Goal: Task Accomplishment & Management: Use online tool/utility

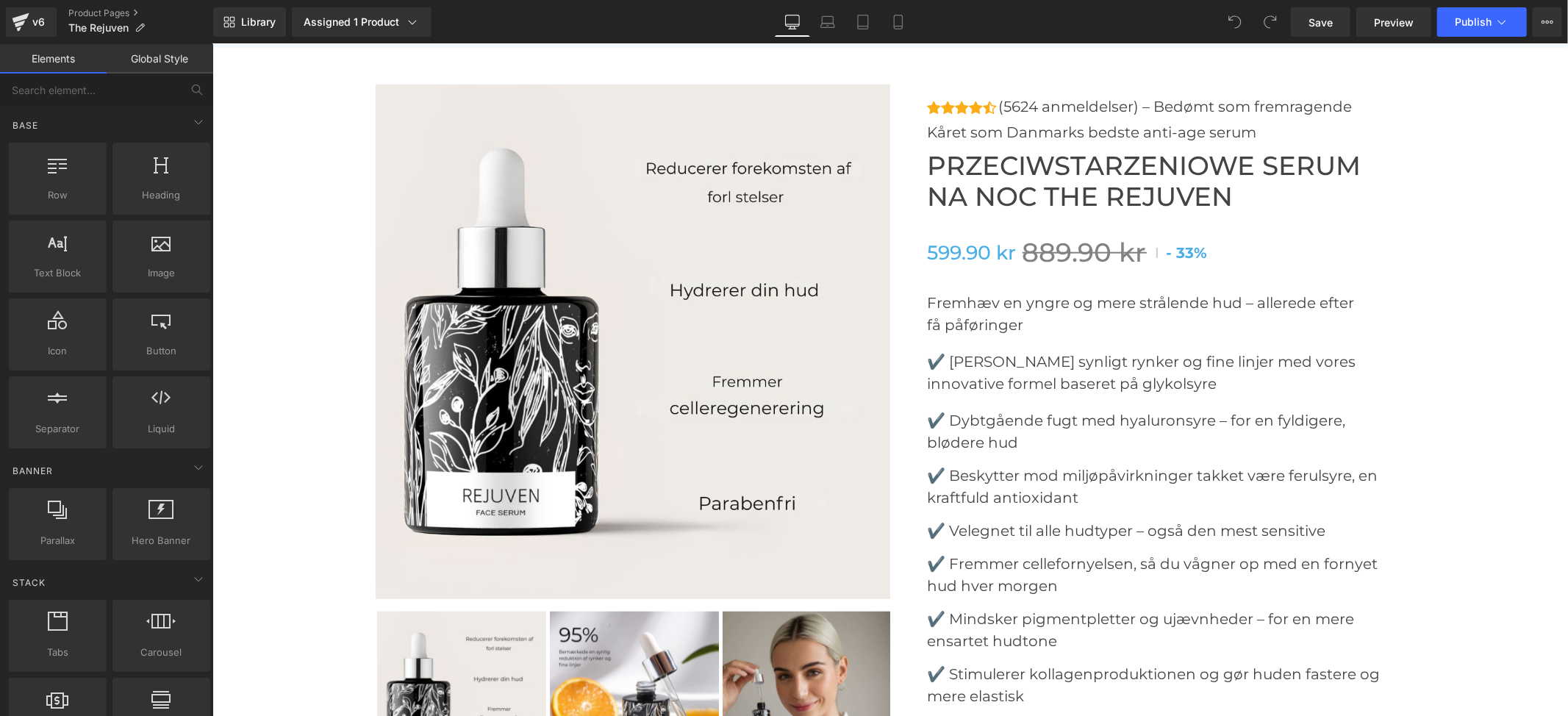
scroll to position [5781, 0]
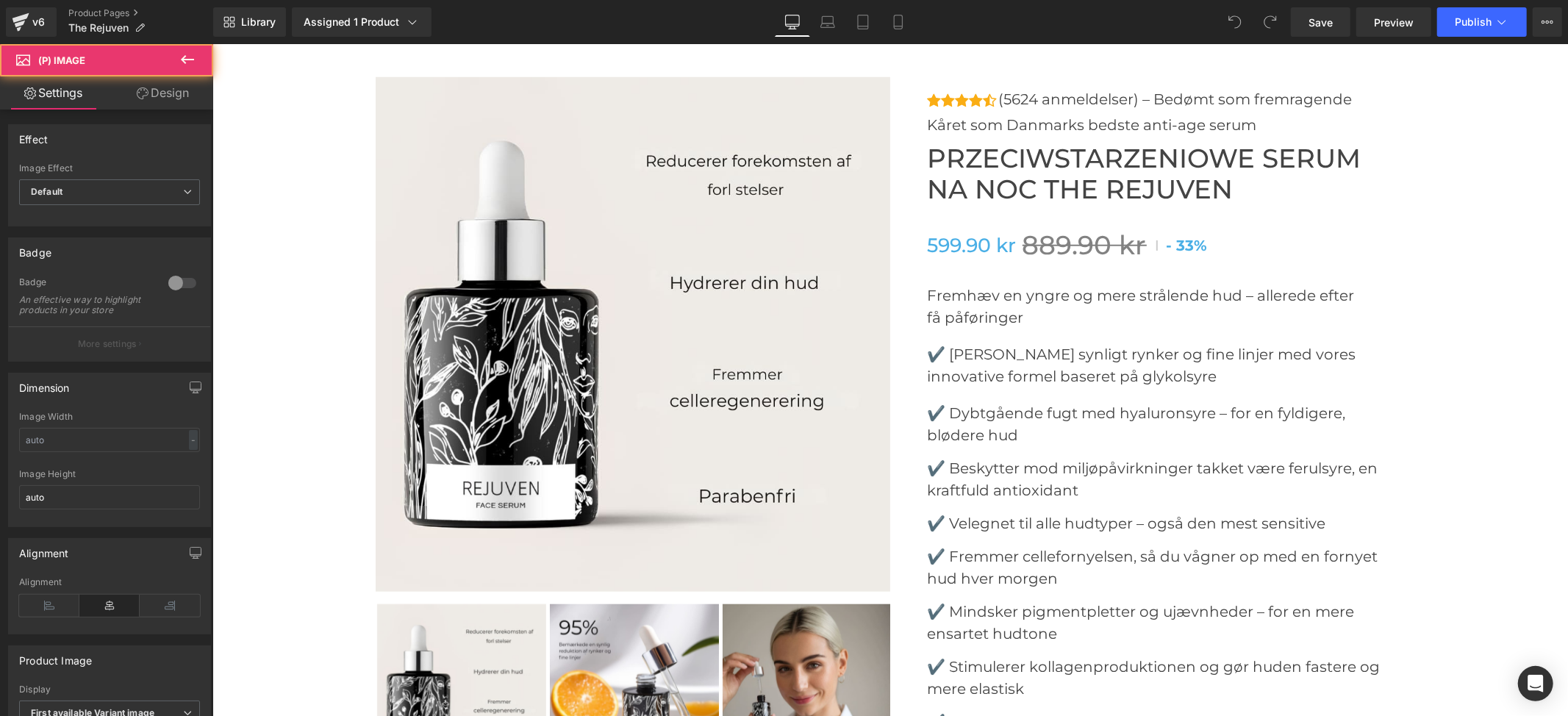
click at [637, 364] on img at bounding box center [632, 334] width 515 height 515
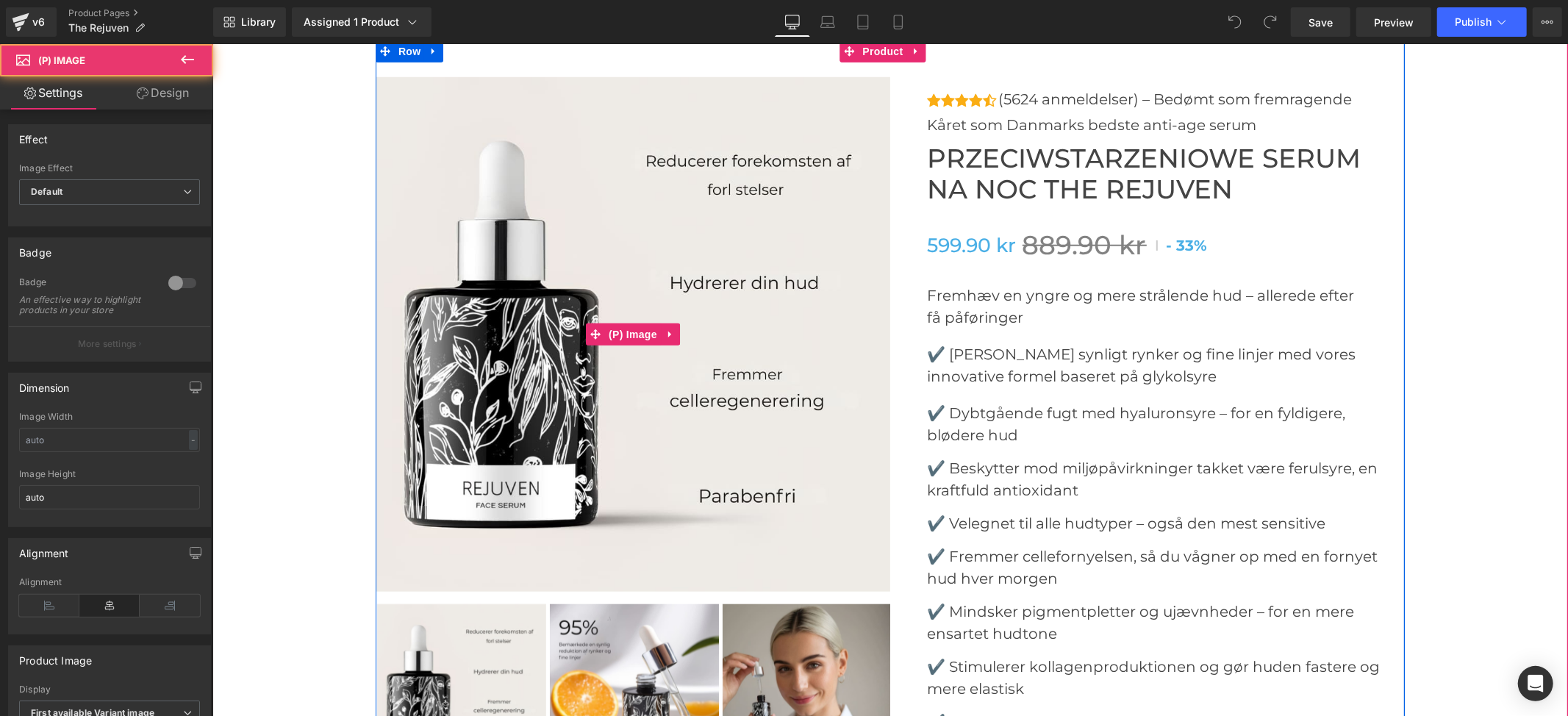
scroll to position [5683, 0]
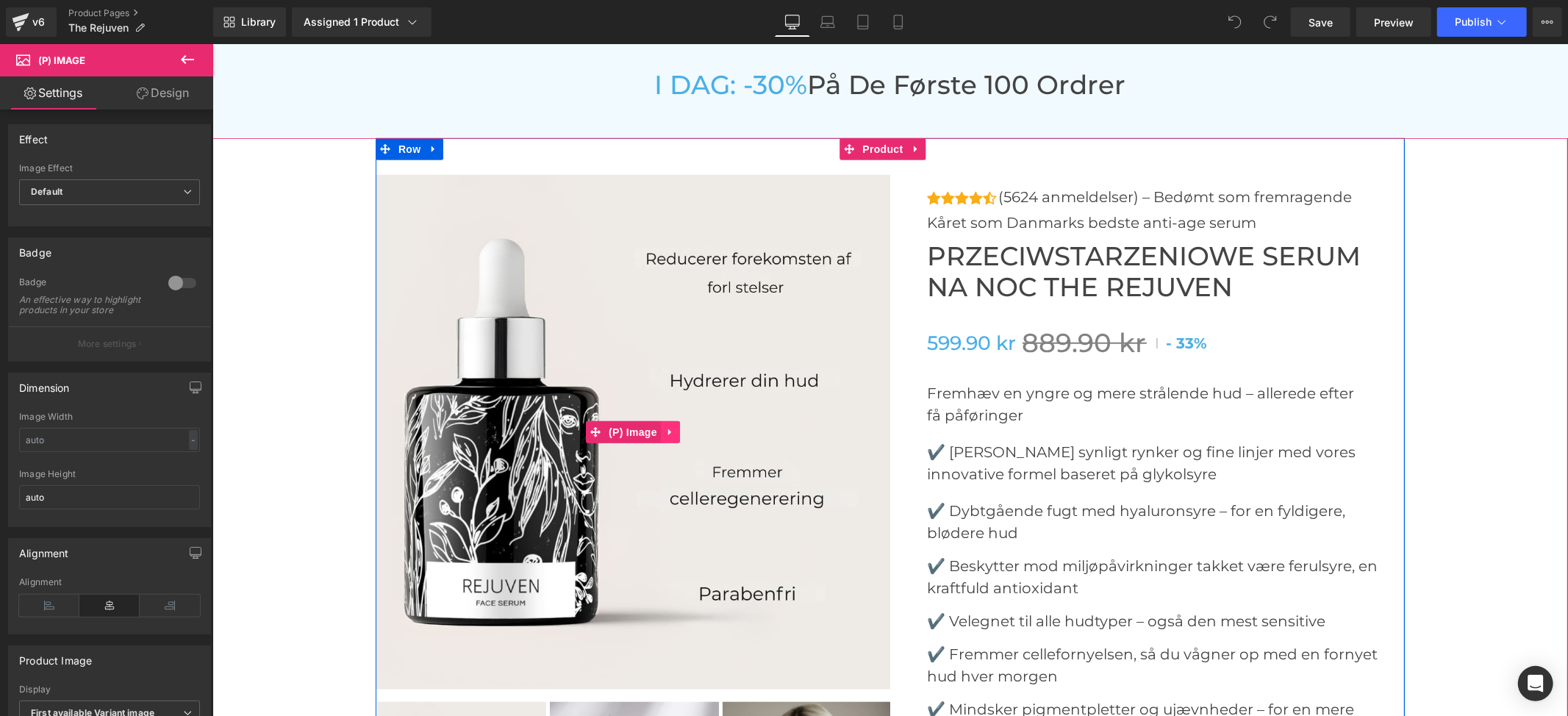
click at [664, 426] on icon at bounding box center [669, 431] width 10 height 11
click at [674, 426] on icon at bounding box center [679, 431] width 10 height 10
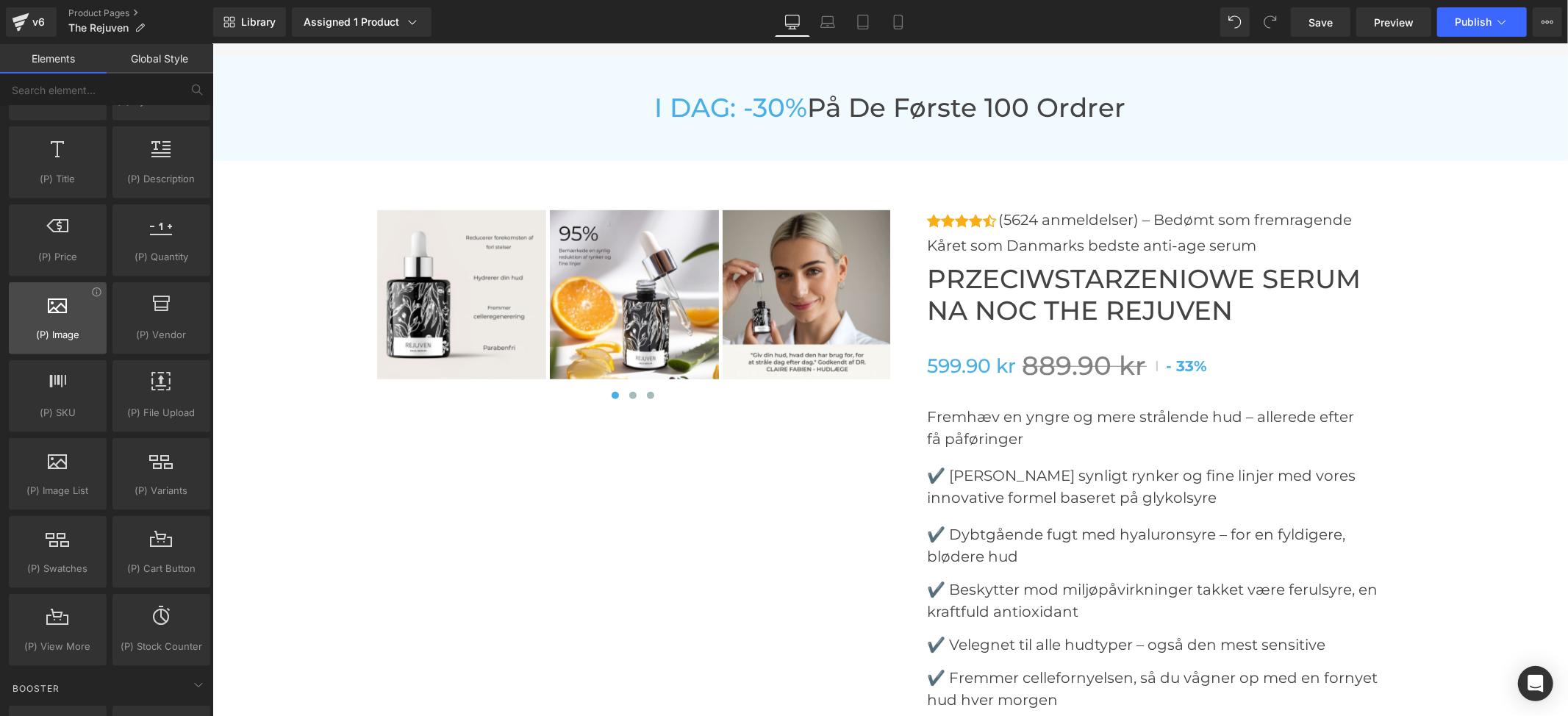
scroll to position [1470, 0]
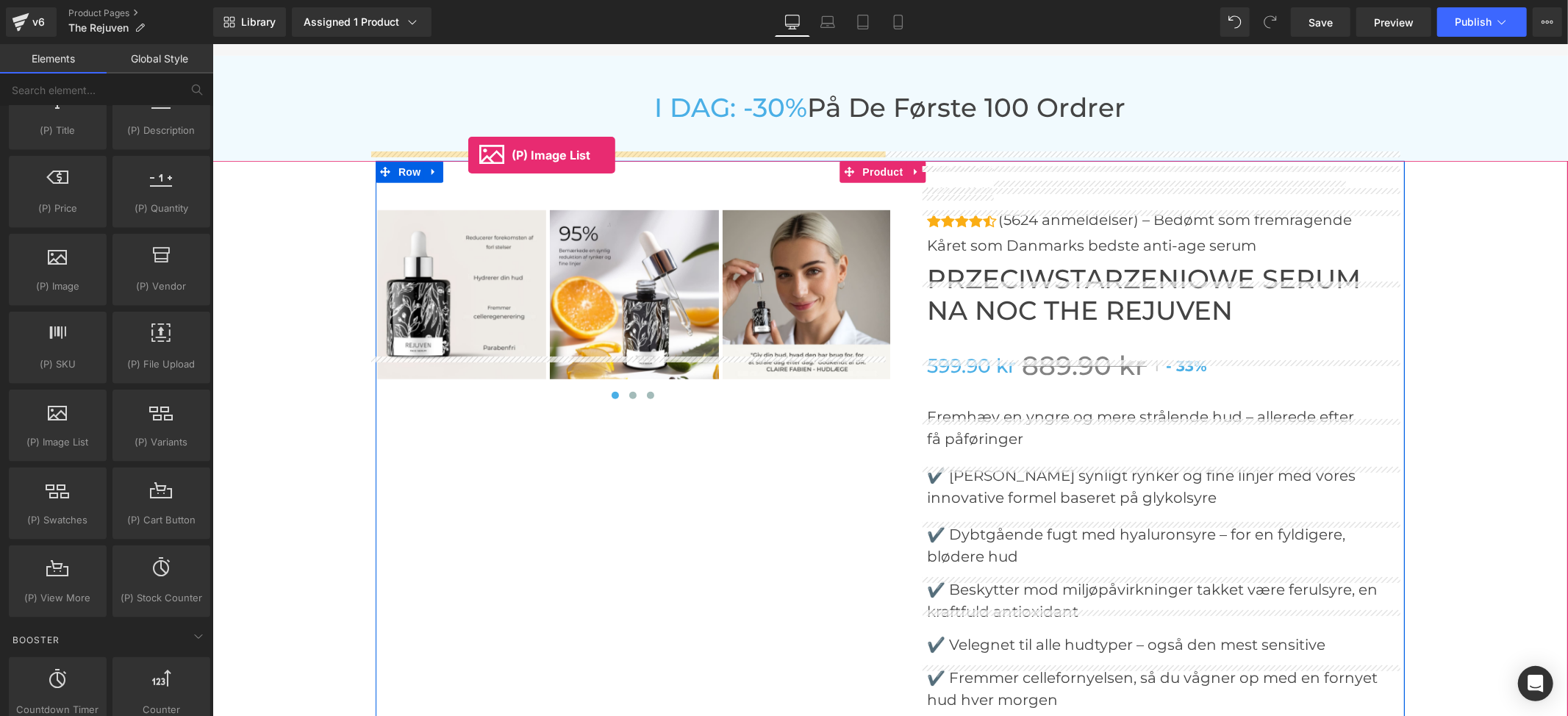
drag, startPoint x: 283, startPoint y: 473, endPoint x: 466, endPoint y: 153, distance: 368.6
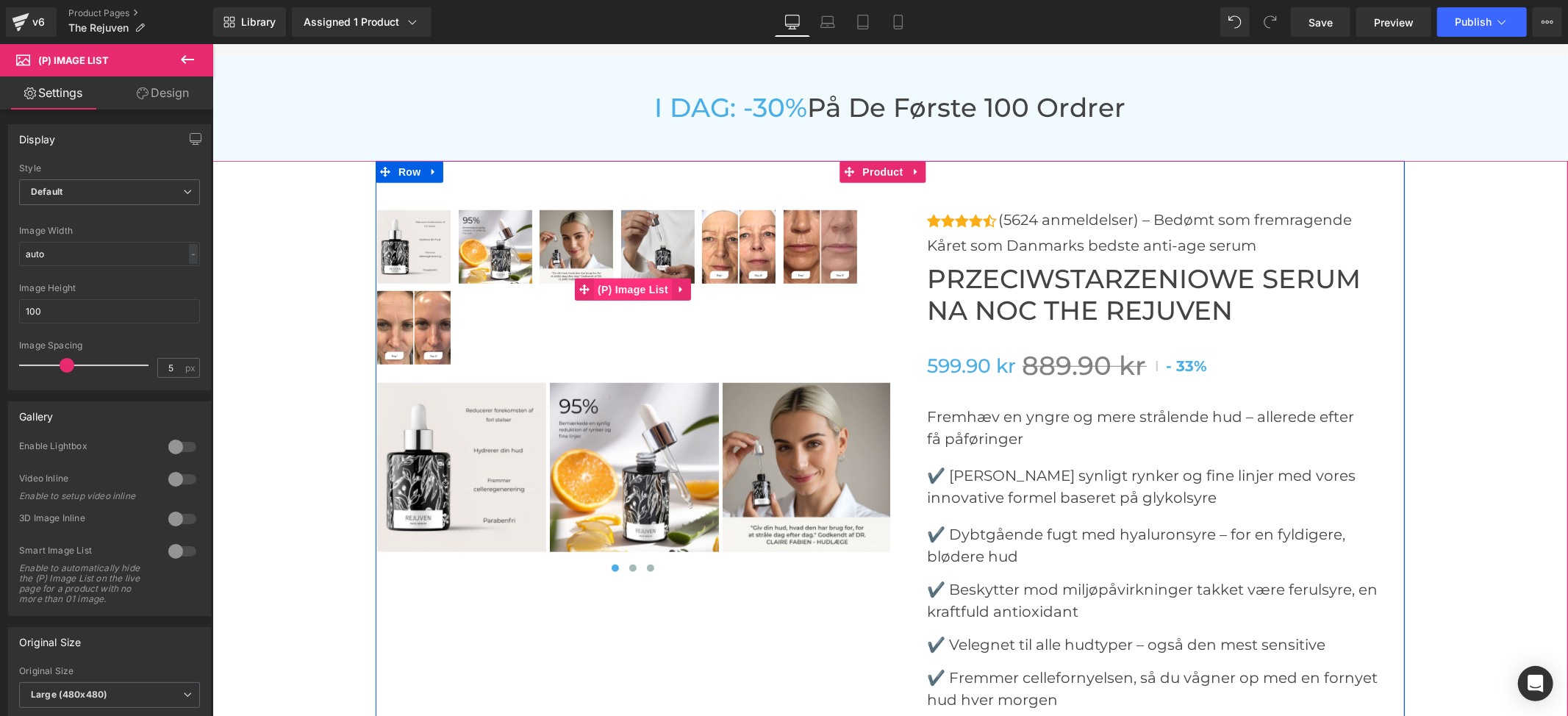
click at [622, 278] on span "(P) Image List" at bounding box center [632, 289] width 78 height 22
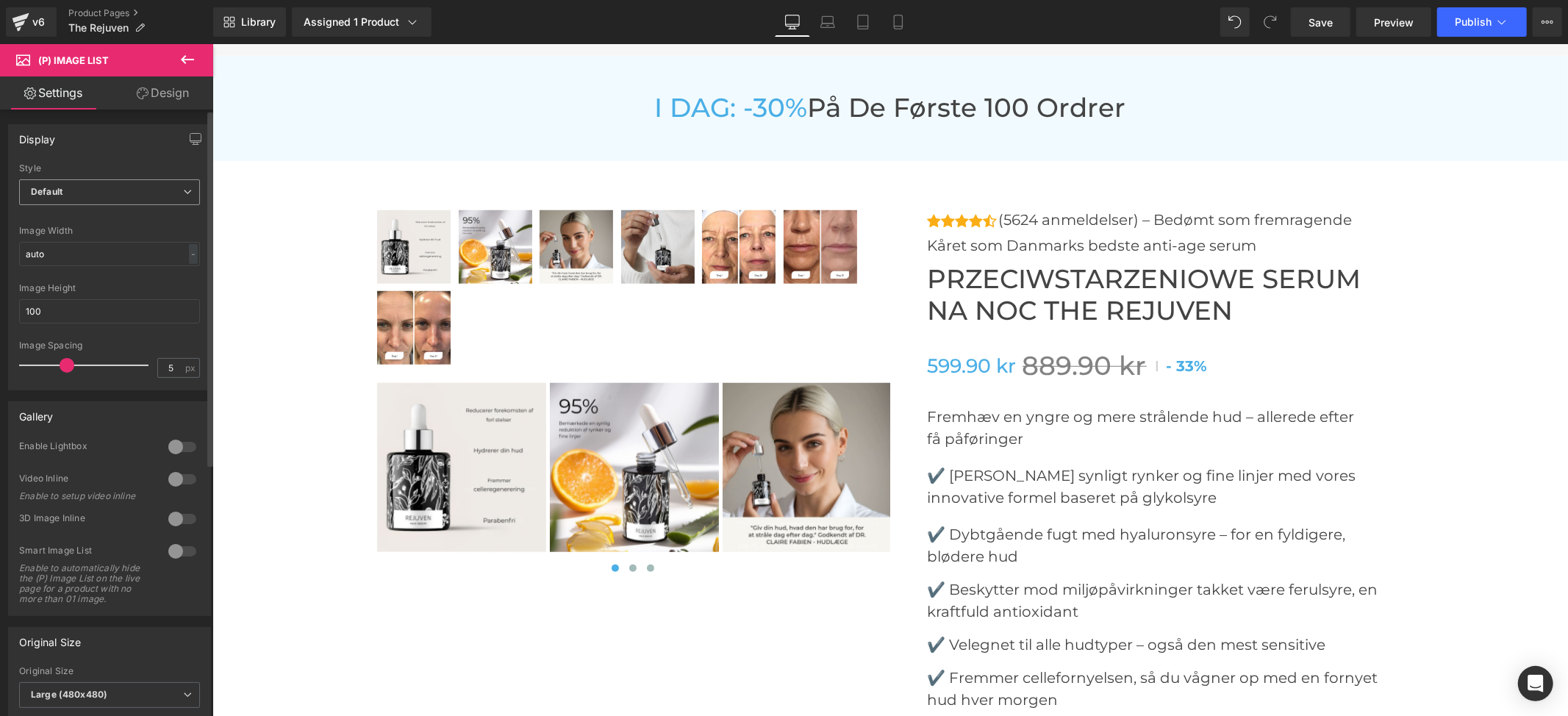
click at [158, 189] on span "Default" at bounding box center [109, 191] width 181 height 26
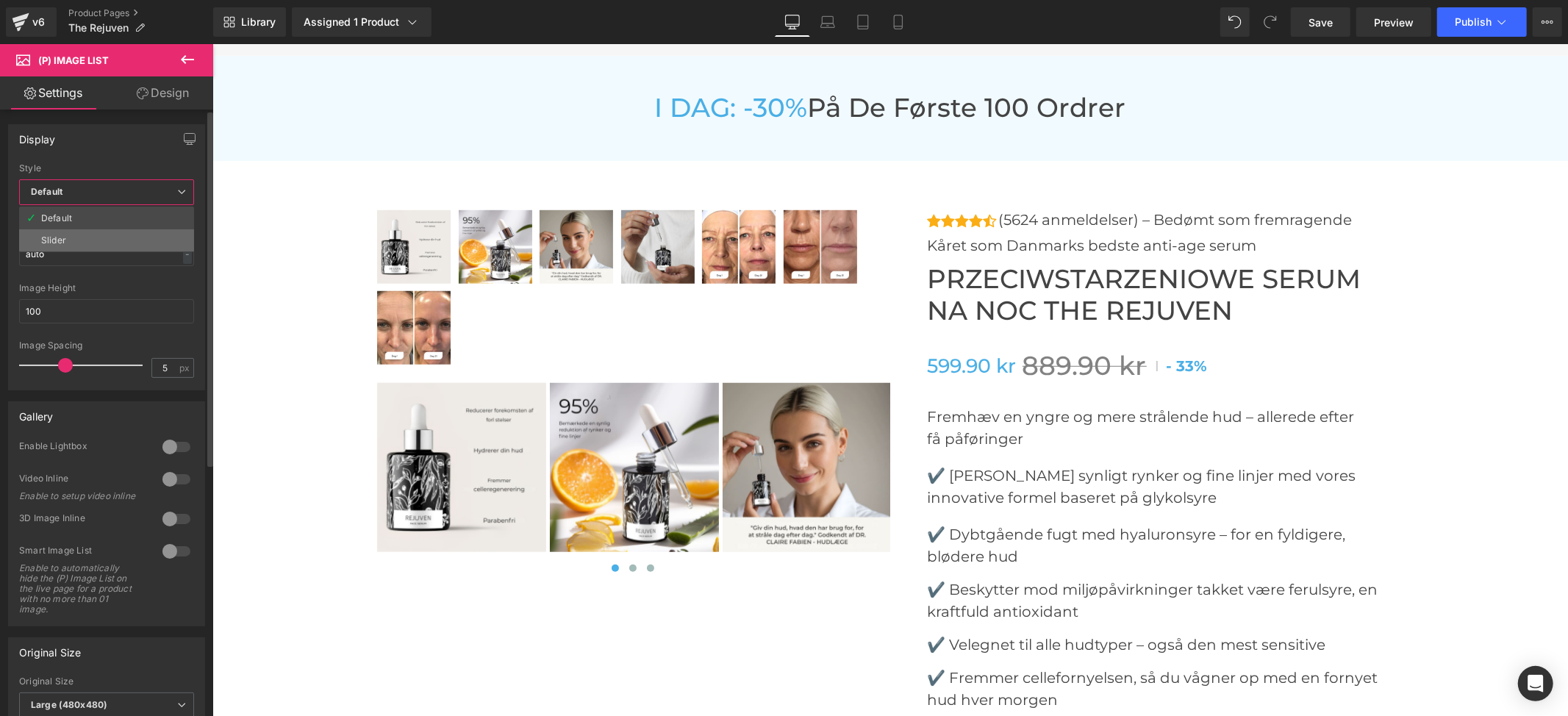
click at [125, 238] on li "Slider" at bounding box center [106, 240] width 175 height 22
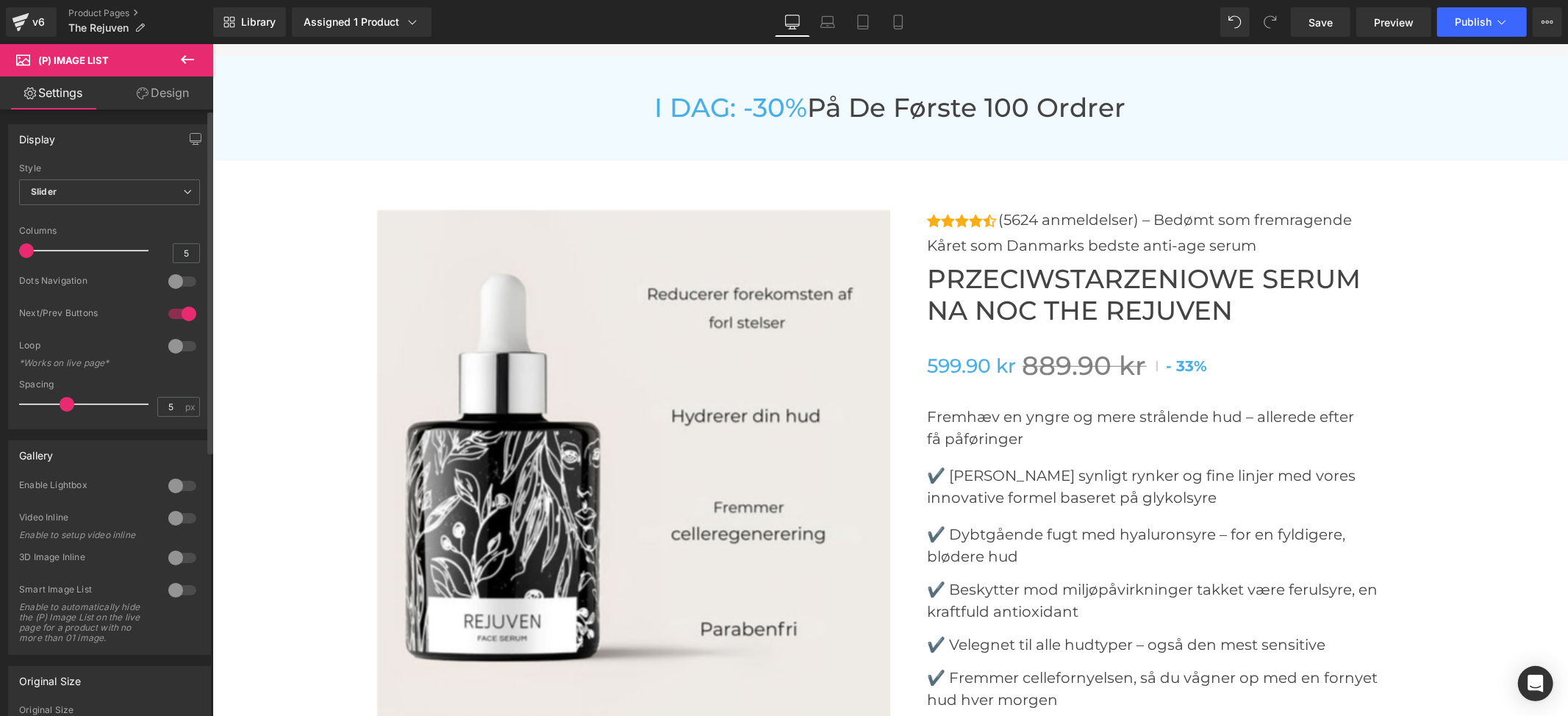
drag, startPoint x: 118, startPoint y: 253, endPoint x: 17, endPoint y: 254, distance: 101.0
click at [17, 254] on div "Default Slider Style Slider Default Slider 5 Columns 5 4 Columns 4 3 Columns 3 …" at bounding box center [110, 296] width 201 height 266
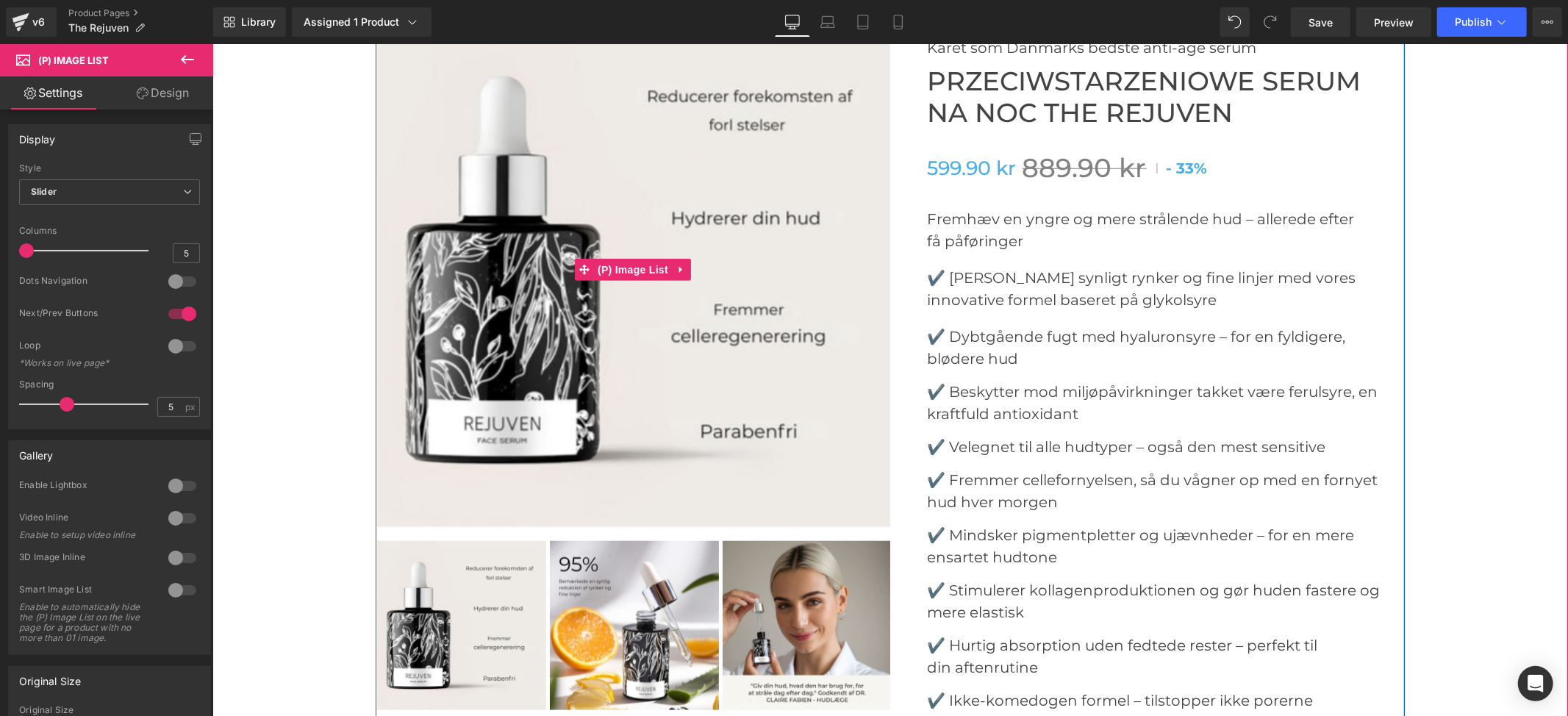
scroll to position [5583, 0]
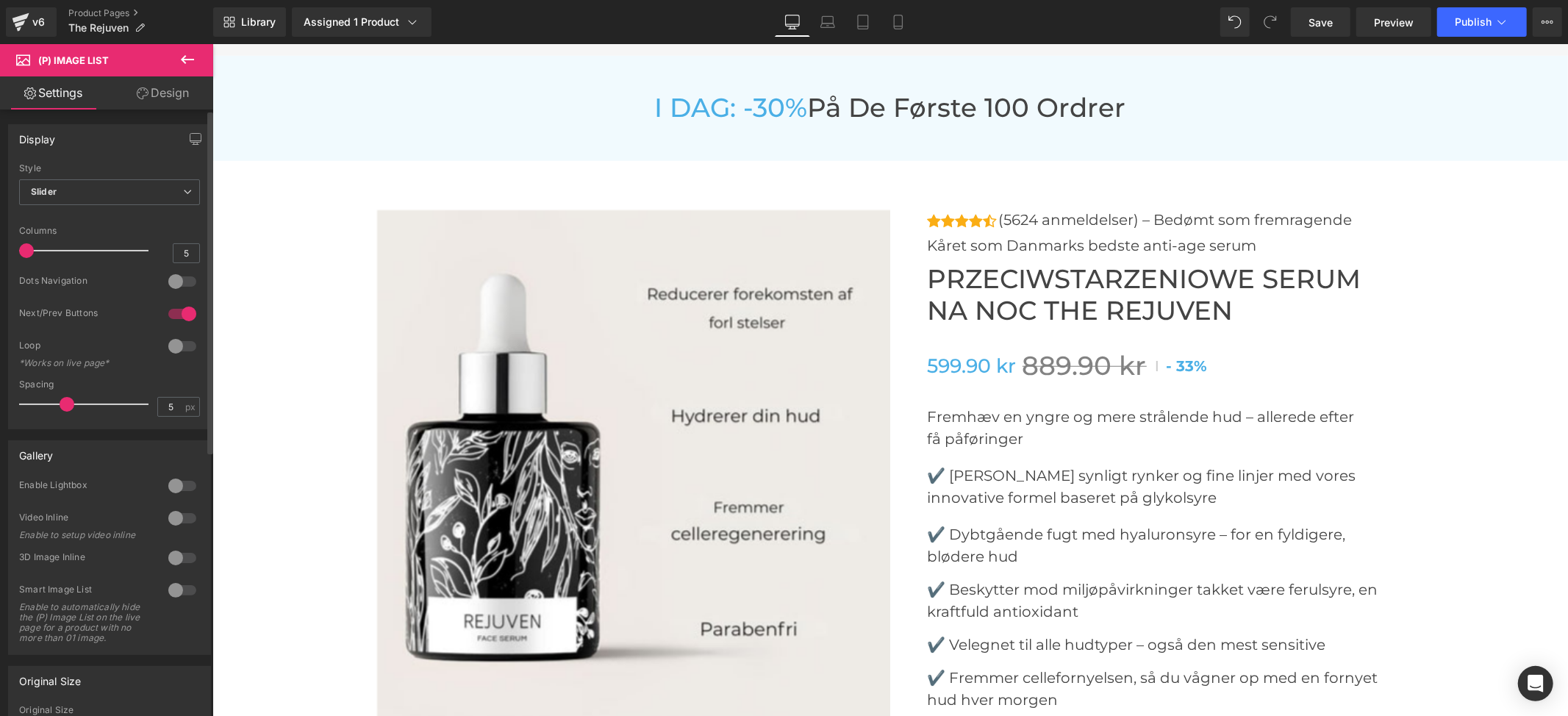
click at [177, 313] on div at bounding box center [182, 313] width 35 height 24
drag, startPoint x: 824, startPoint y: 30, endPoint x: 264, endPoint y: 273, distance: 610.4
click at [824, 30] on link "Laptop" at bounding box center [828, 22] width 35 height 30
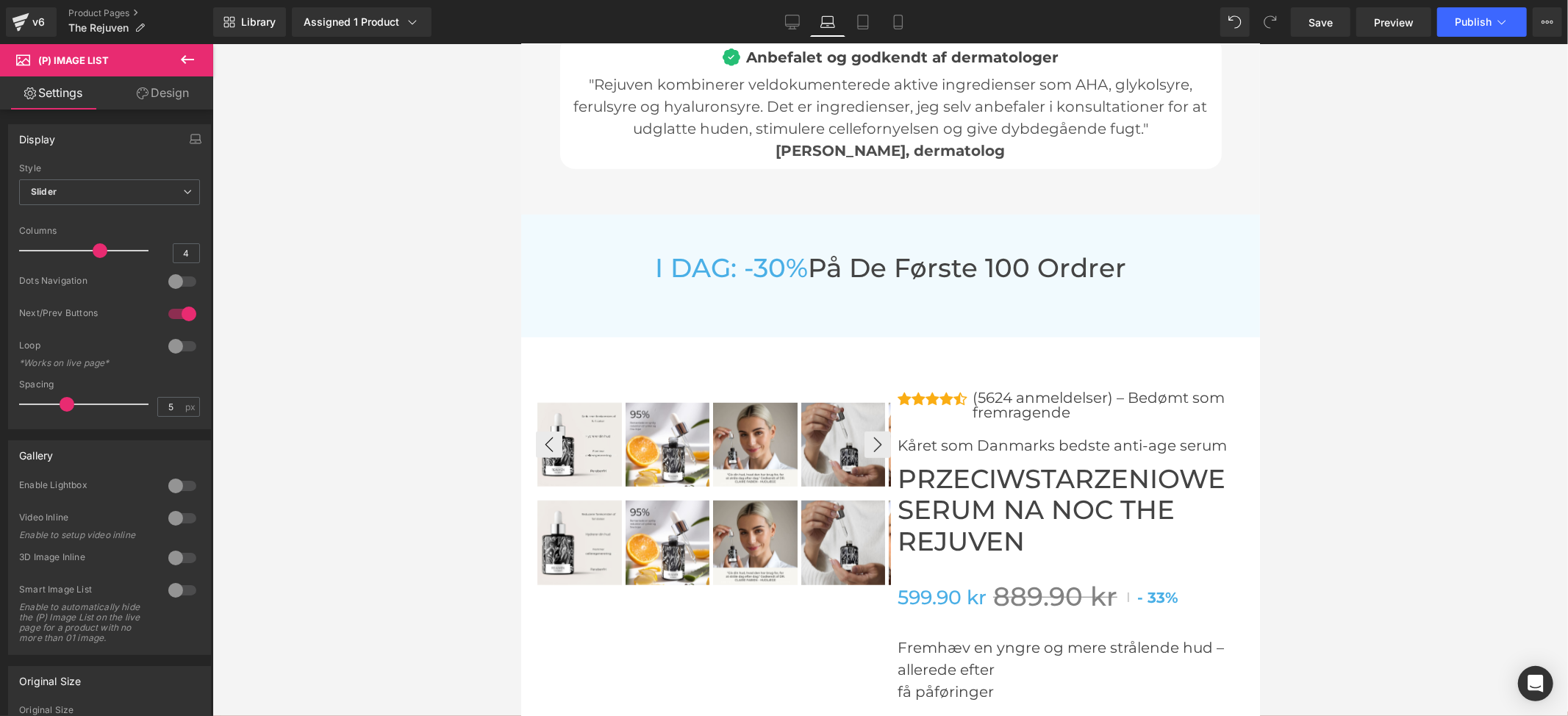
scroll to position [5562, 0]
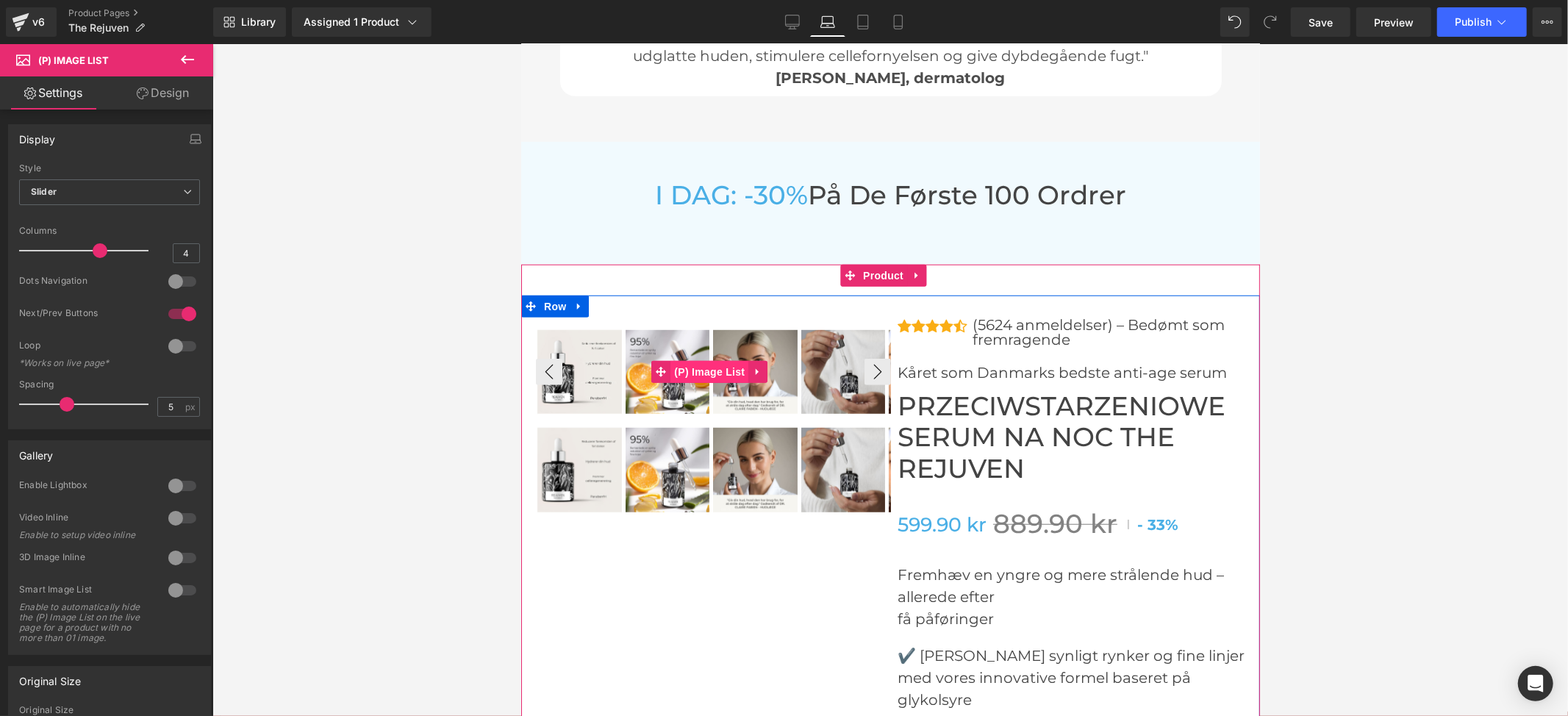
click at [708, 360] on span "(P) Image List" at bounding box center [709, 371] width 78 height 22
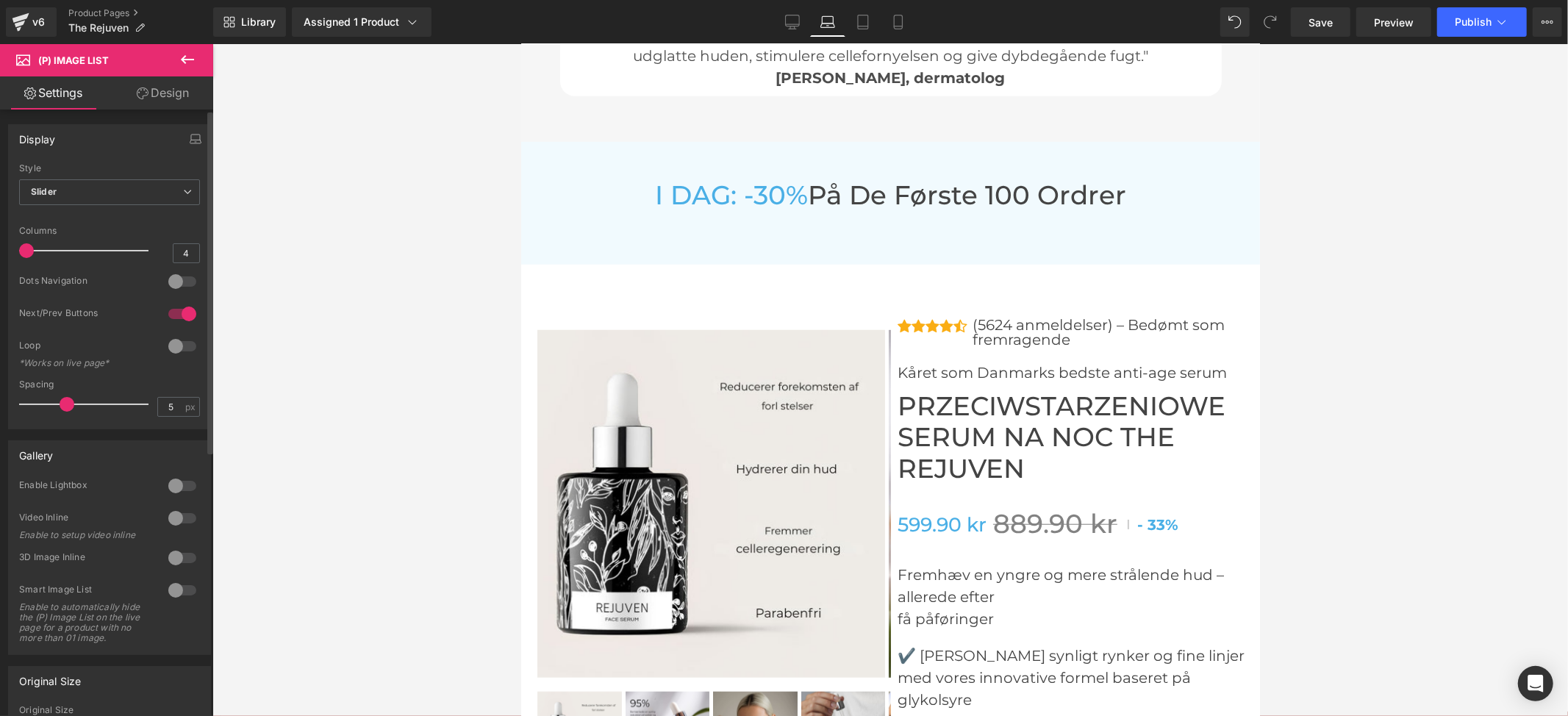
drag, startPoint x: 91, startPoint y: 251, endPoint x: 21, endPoint y: 254, distance: 70.1
click at [21, 254] on span at bounding box center [26, 251] width 15 height 15
click at [175, 313] on div at bounding box center [182, 313] width 35 height 24
click at [869, 33] on link "Tablet" at bounding box center [863, 22] width 35 height 30
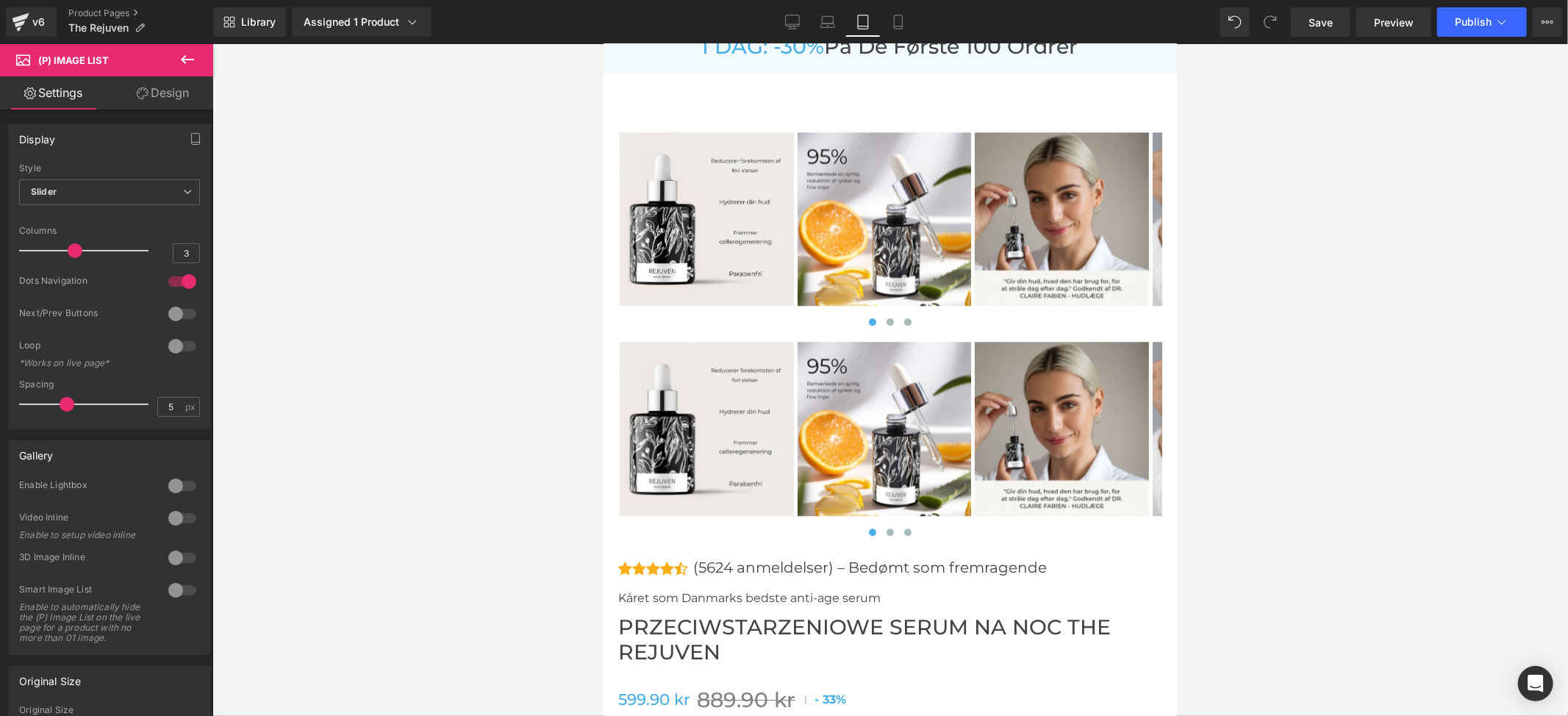
scroll to position [8082, 0]
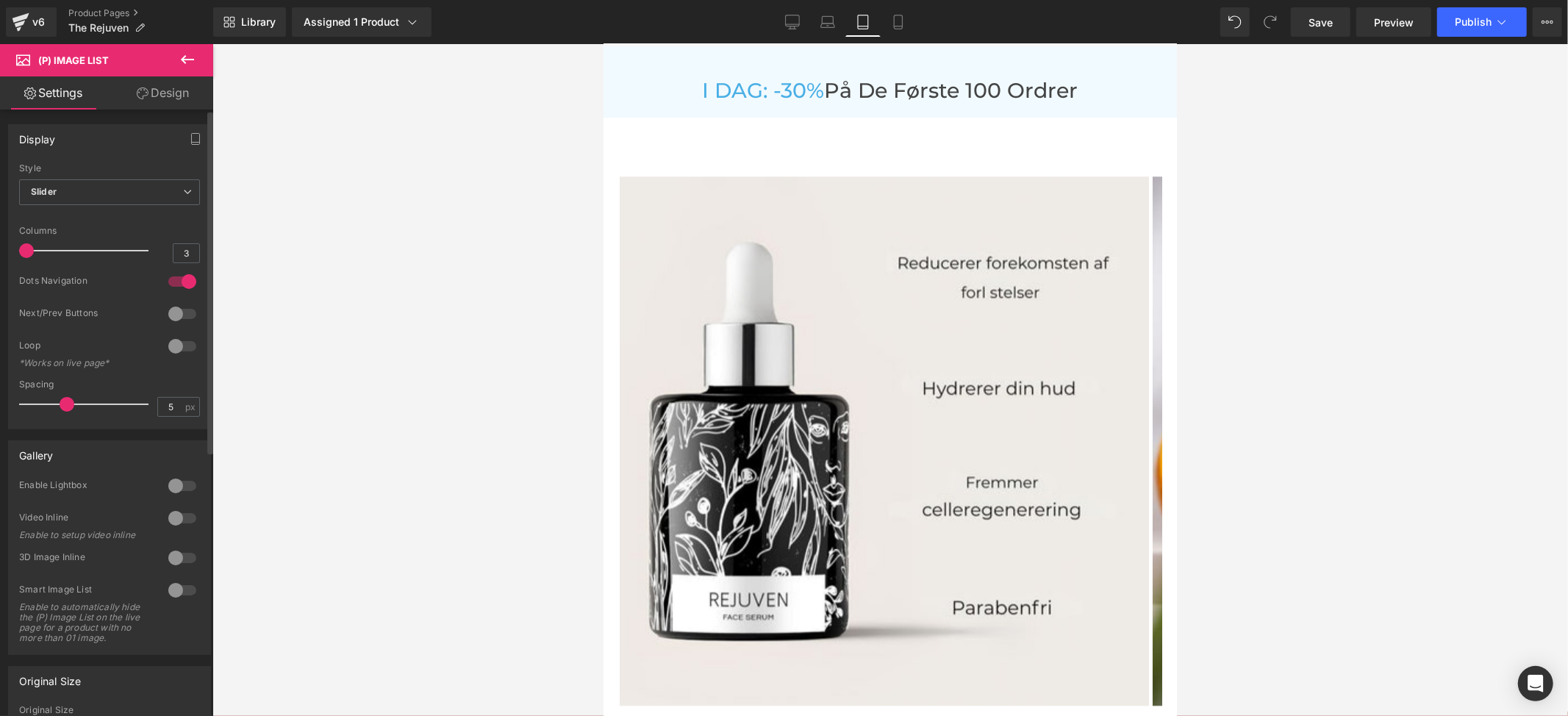
drag, startPoint x: 68, startPoint y: 248, endPoint x: 0, endPoint y: 250, distance: 68.0
click at [0, 250] on div "Display Default Slider Style Slider Default Slider 5 Columns 5 4 Columns 4 3 Co…" at bounding box center [110, 271] width 220 height 316
click at [178, 277] on div at bounding box center [182, 281] width 35 height 24
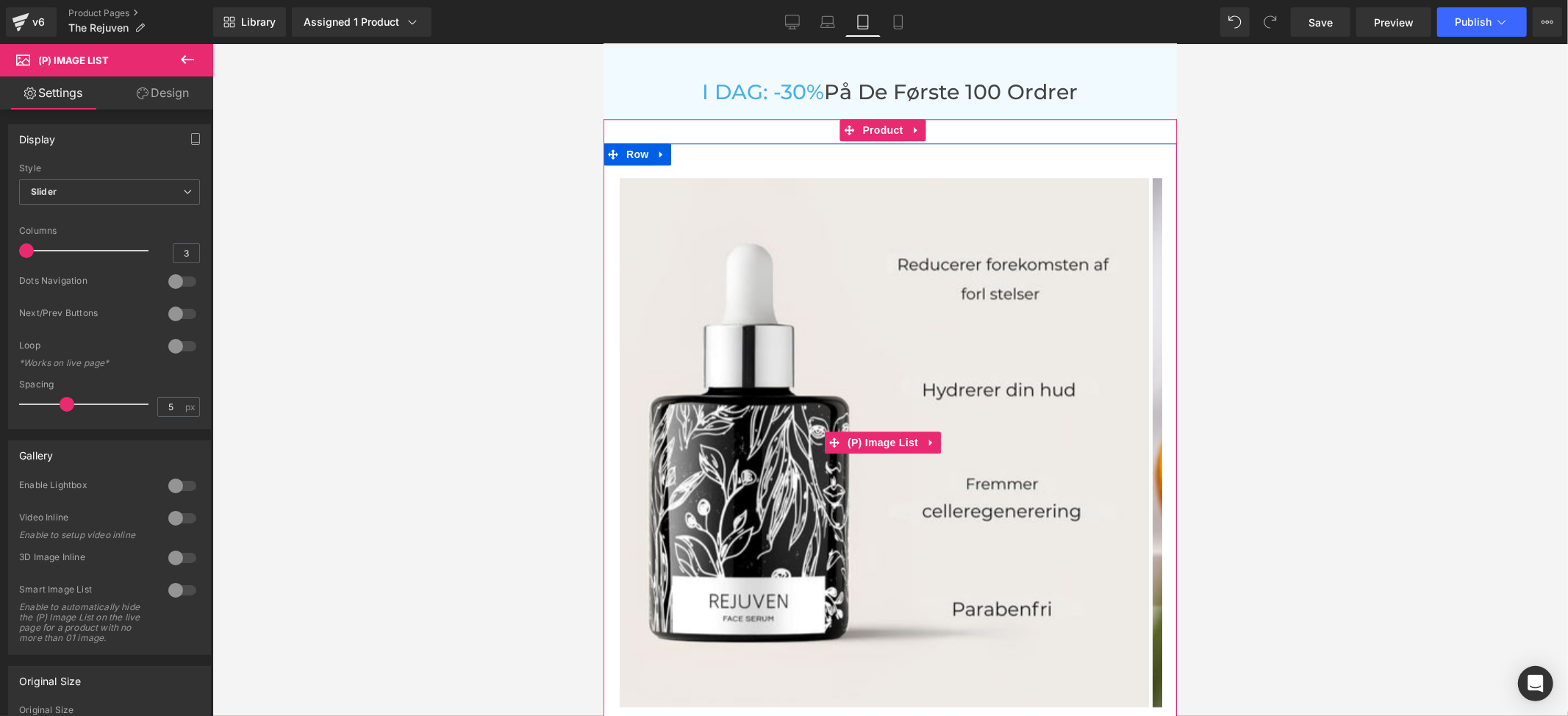
scroll to position [7985, 0]
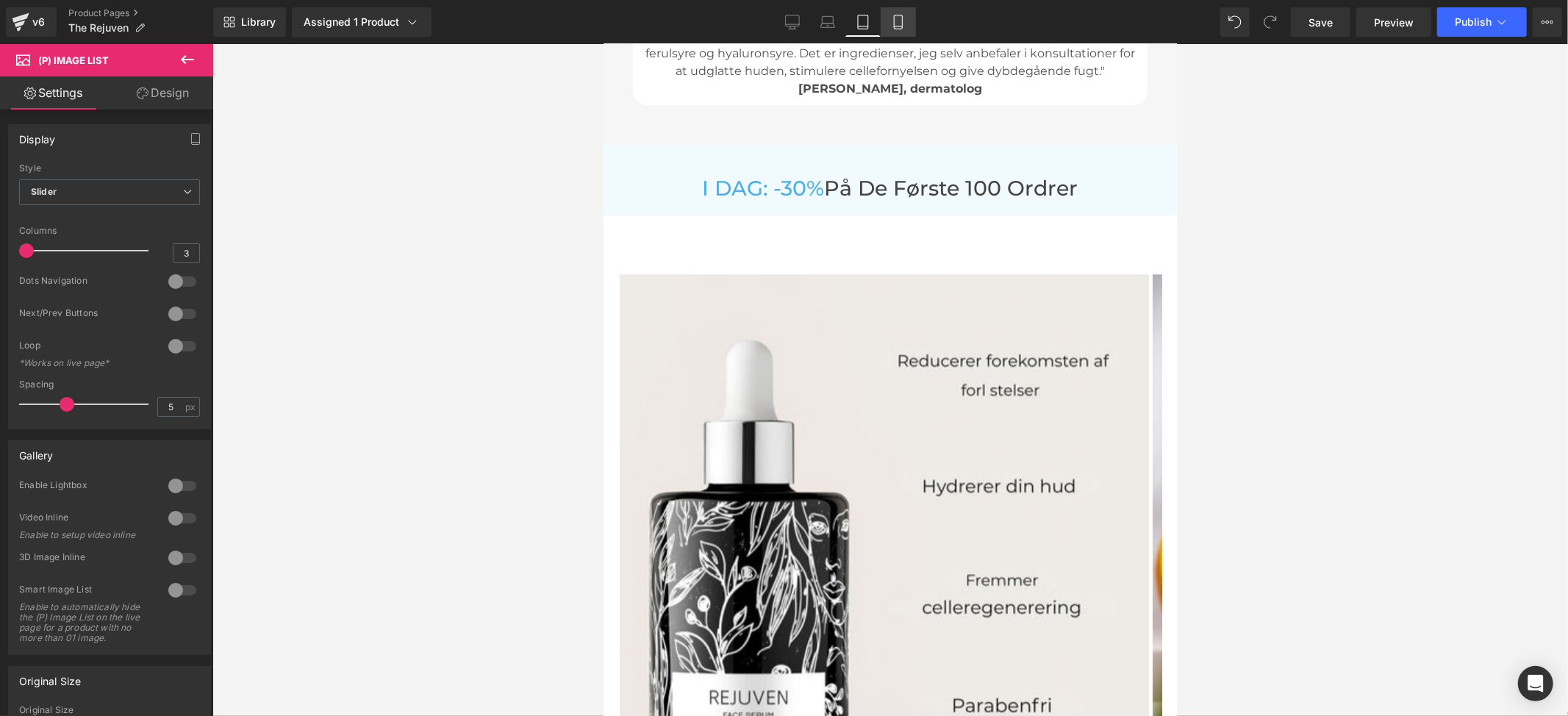
click at [895, 19] on icon at bounding box center [899, 22] width 15 height 15
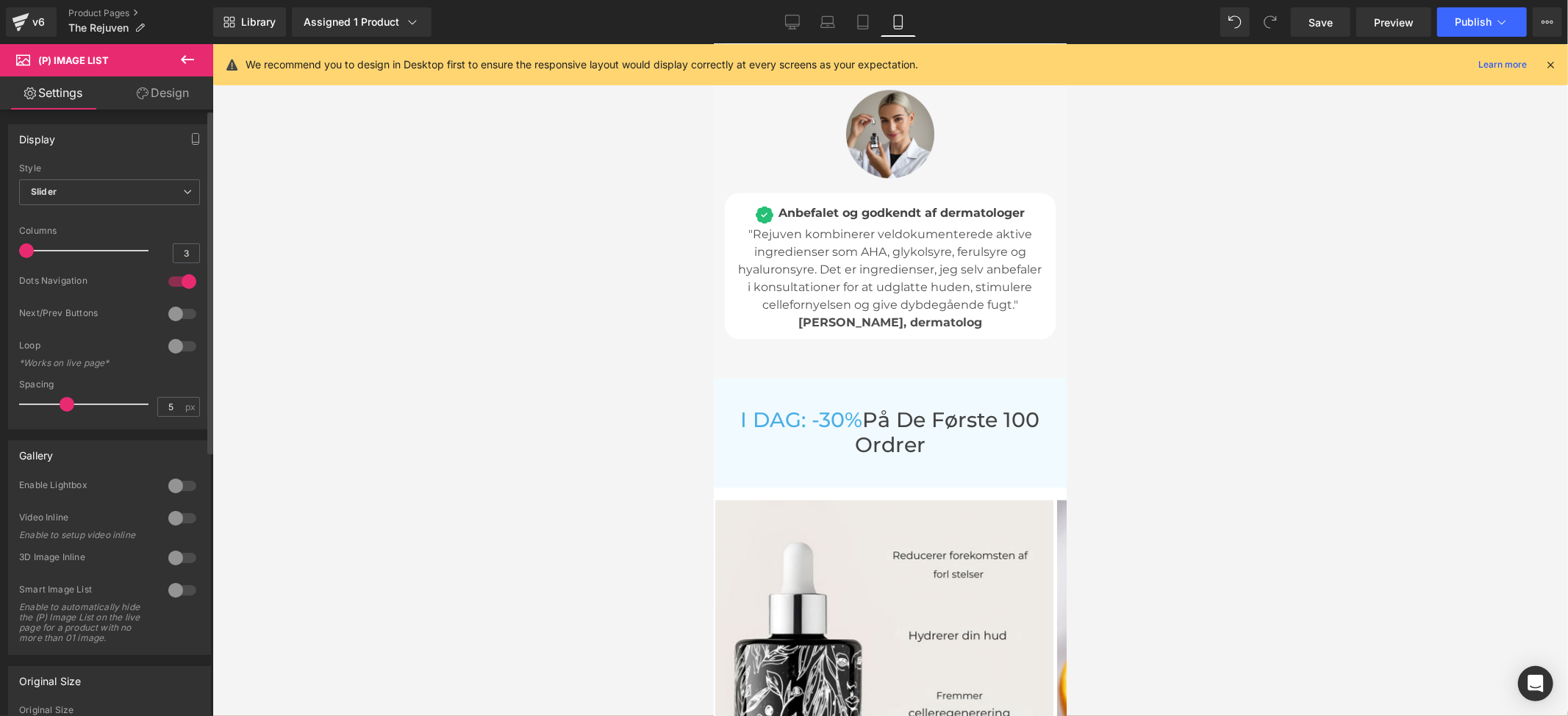
scroll to position [7110, 0]
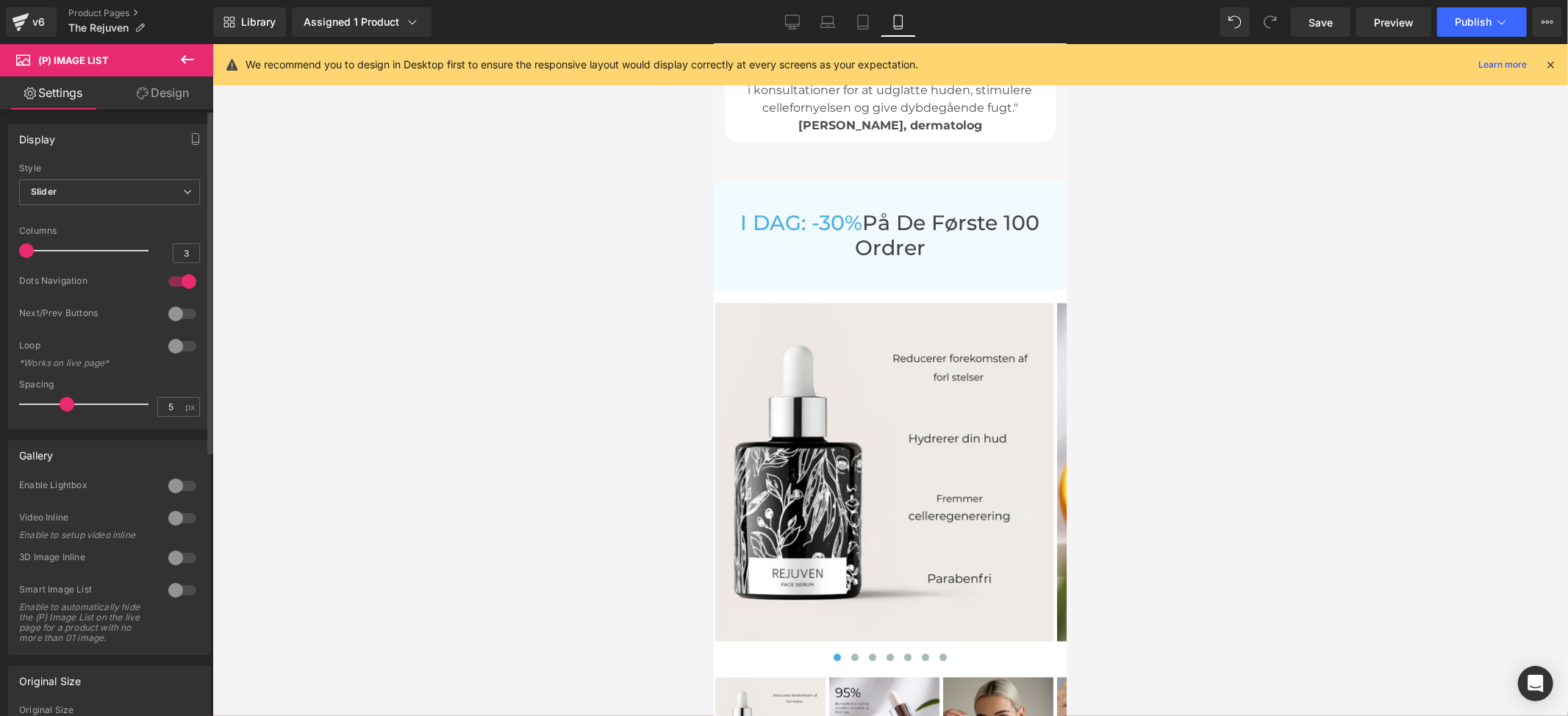
drag, startPoint x: 73, startPoint y: 247, endPoint x: 0, endPoint y: 252, distance: 73.2
click at [0, 252] on div "Display Default Slider Style Slider Default Slider 5 Columns 5 4 Columns 4 3 Co…" at bounding box center [110, 271] width 220 height 316
click at [184, 280] on div at bounding box center [182, 281] width 35 height 24
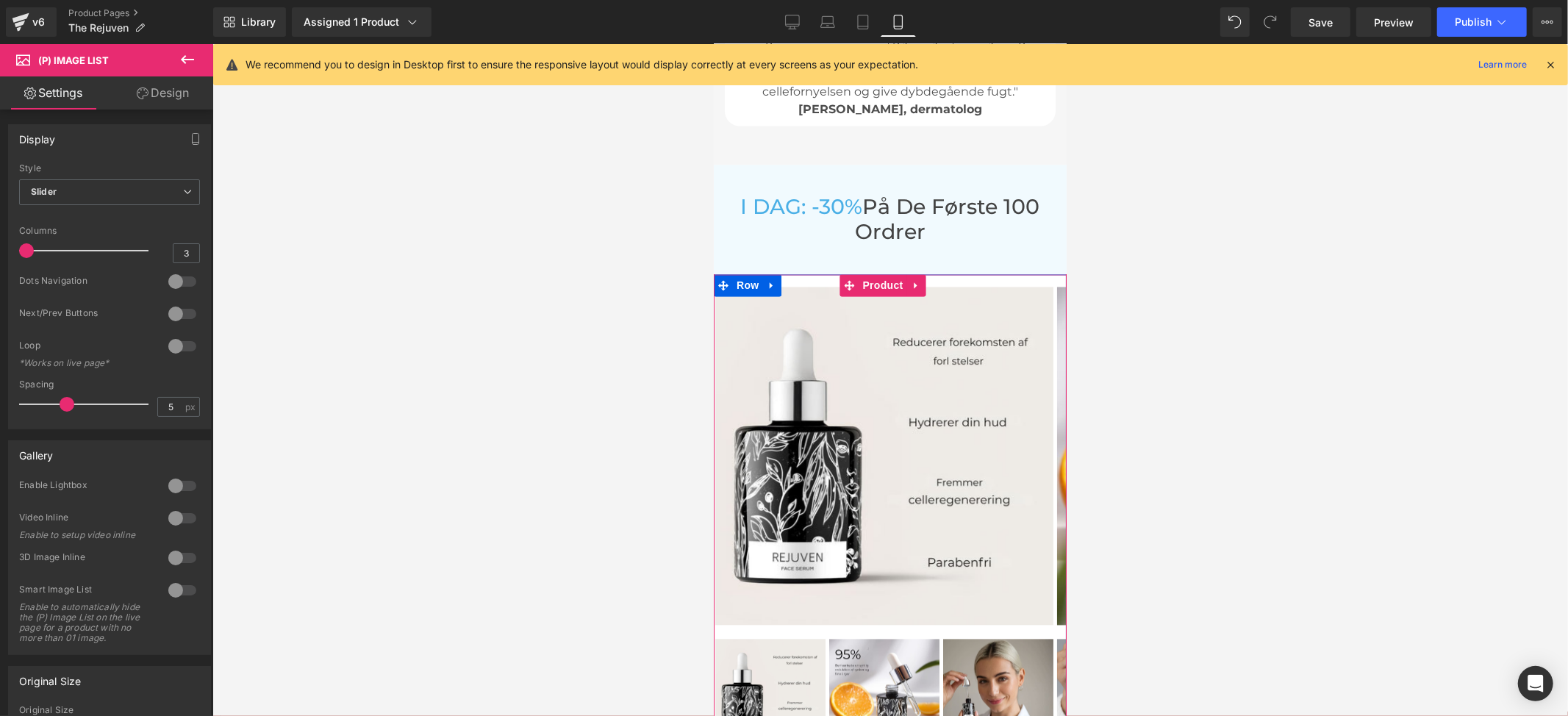
scroll to position [7012, 0]
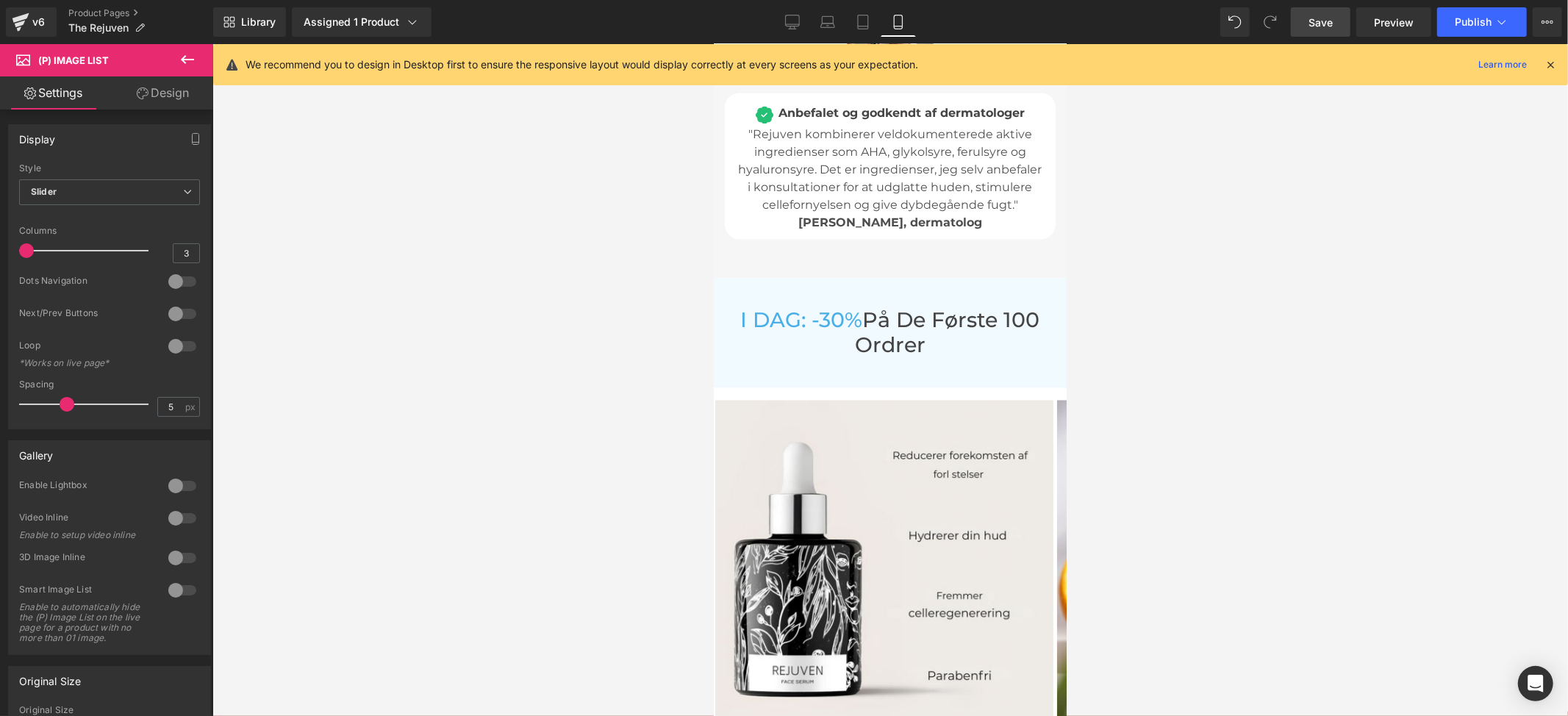
click at [1324, 28] on span "Save" at bounding box center [1320, 22] width 24 height 16
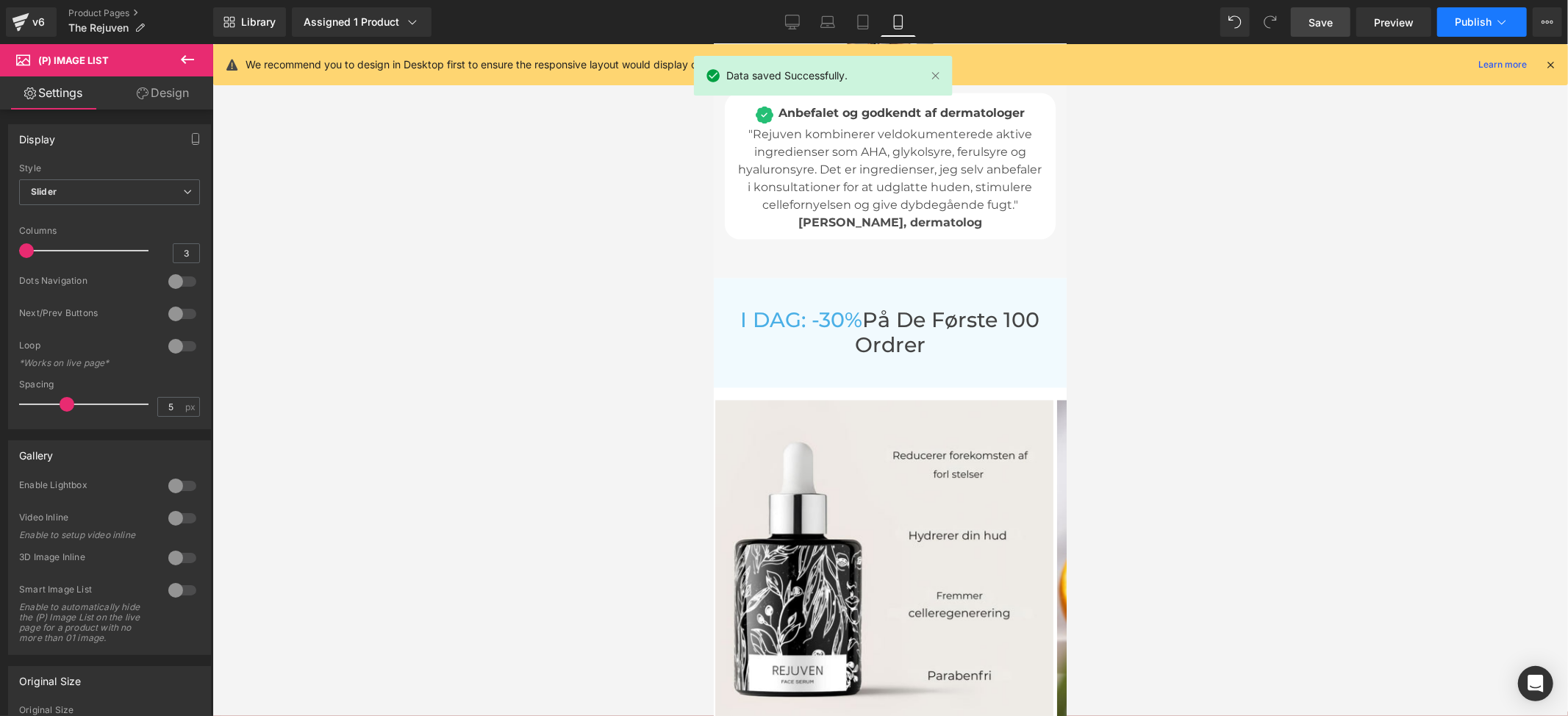
click at [1497, 16] on icon at bounding box center [1502, 22] width 15 height 15
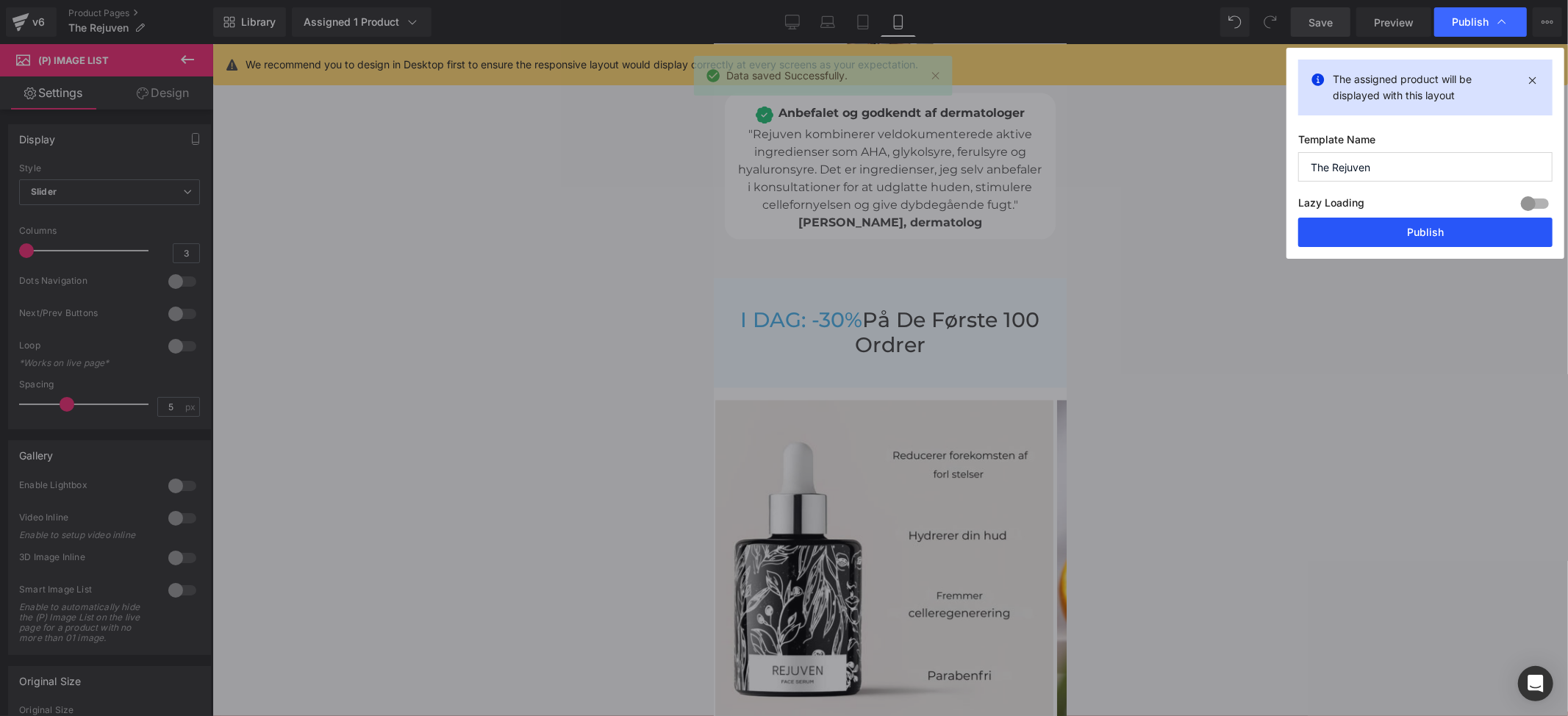
click at [1465, 233] on button "Publish" at bounding box center [1425, 233] width 254 height 30
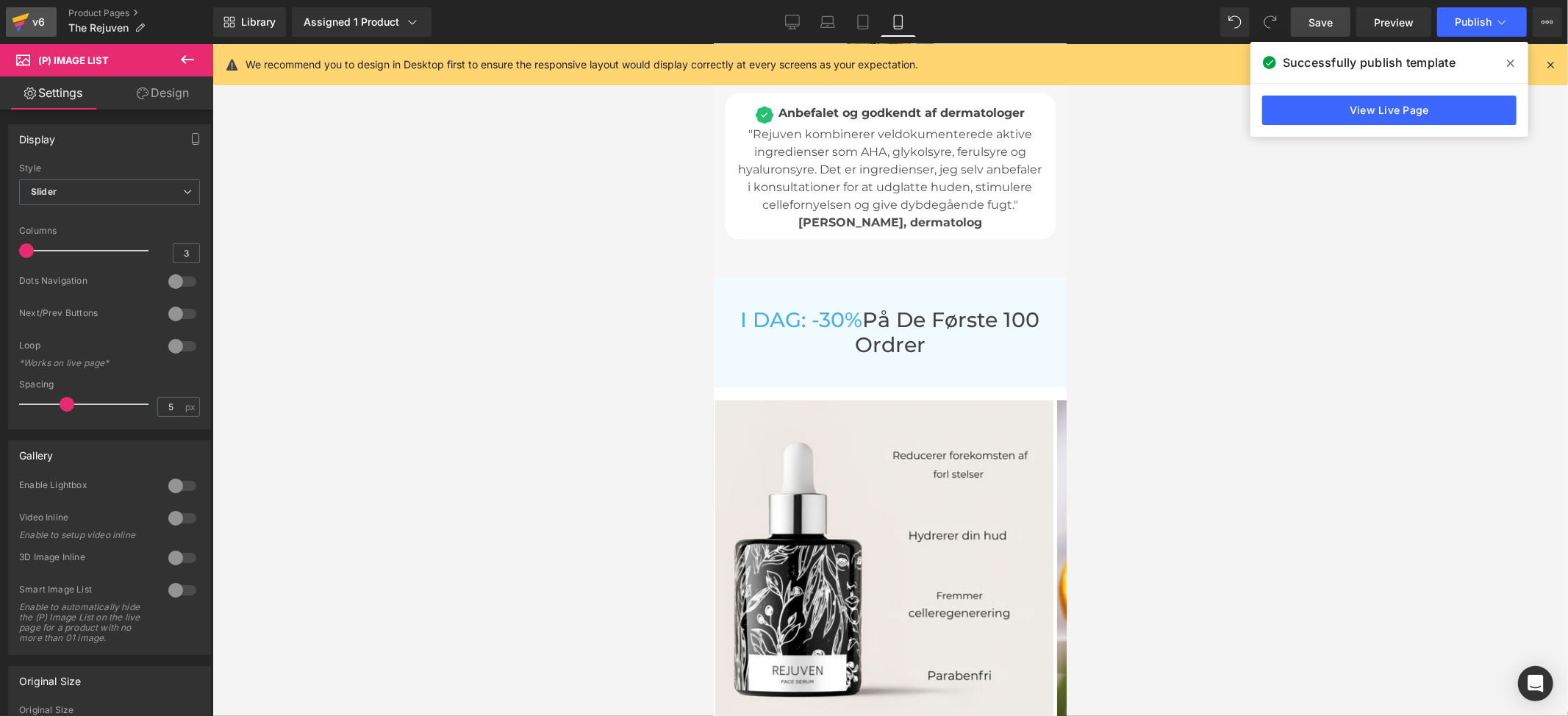
click at [33, 19] on div "v6" at bounding box center [39, 21] width 18 height 19
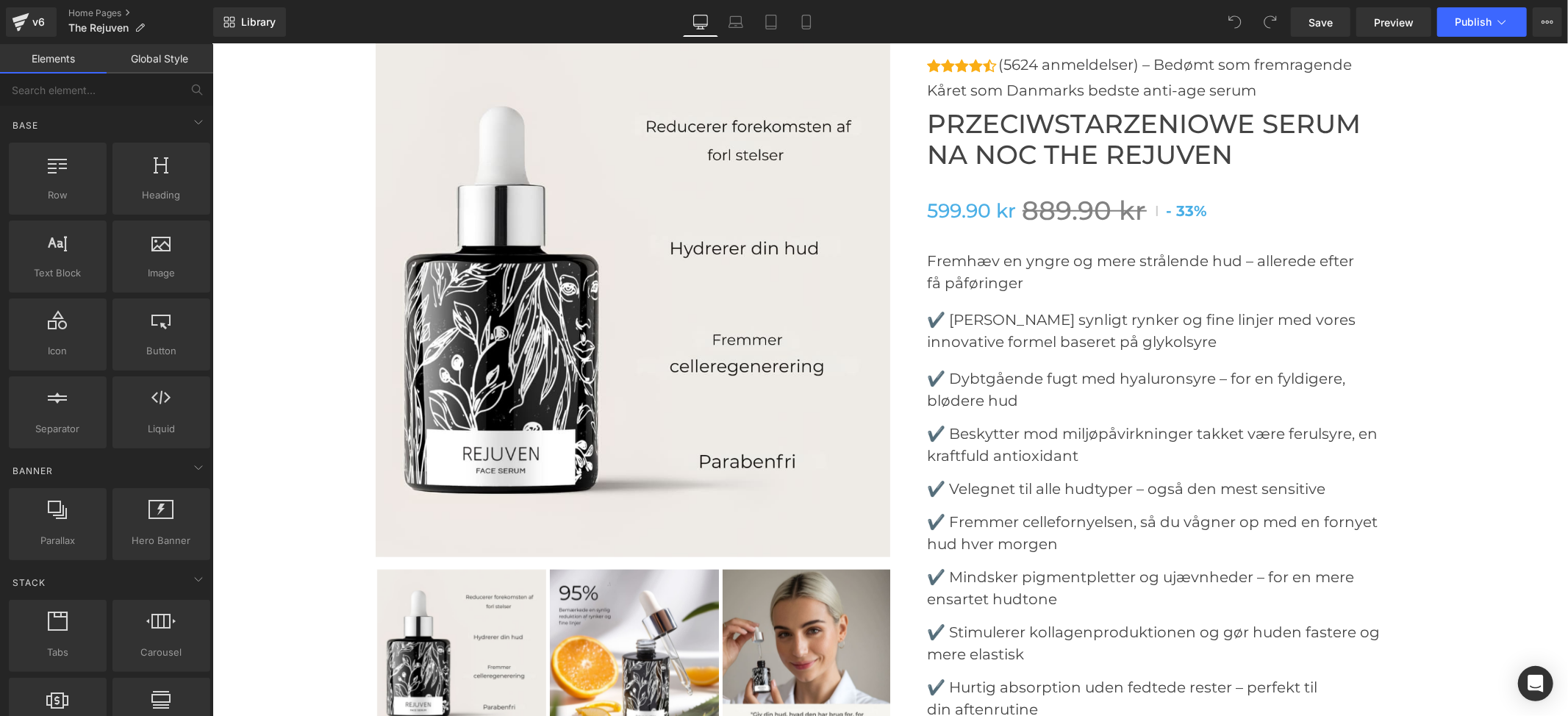
scroll to position [5781, 0]
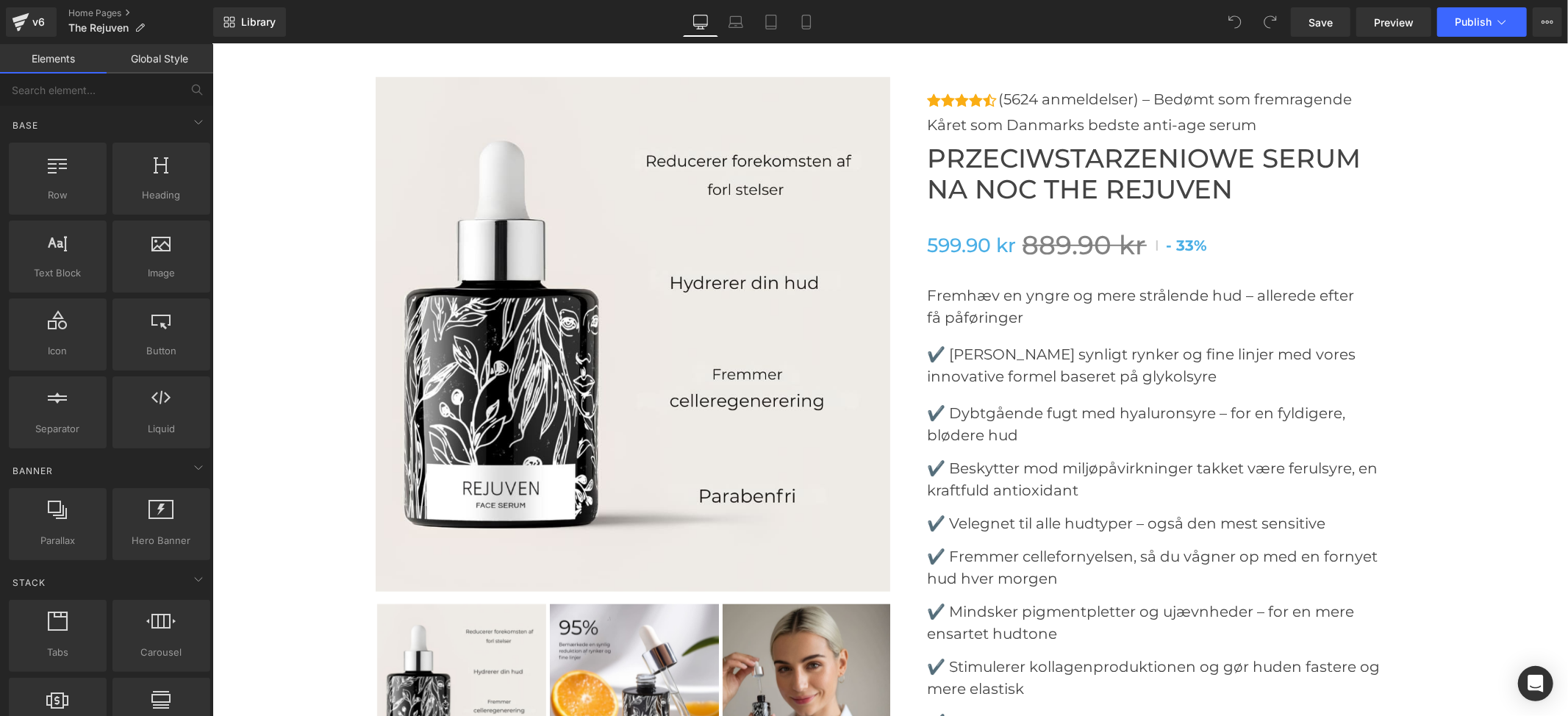
click at [668, 384] on img at bounding box center [632, 334] width 515 height 515
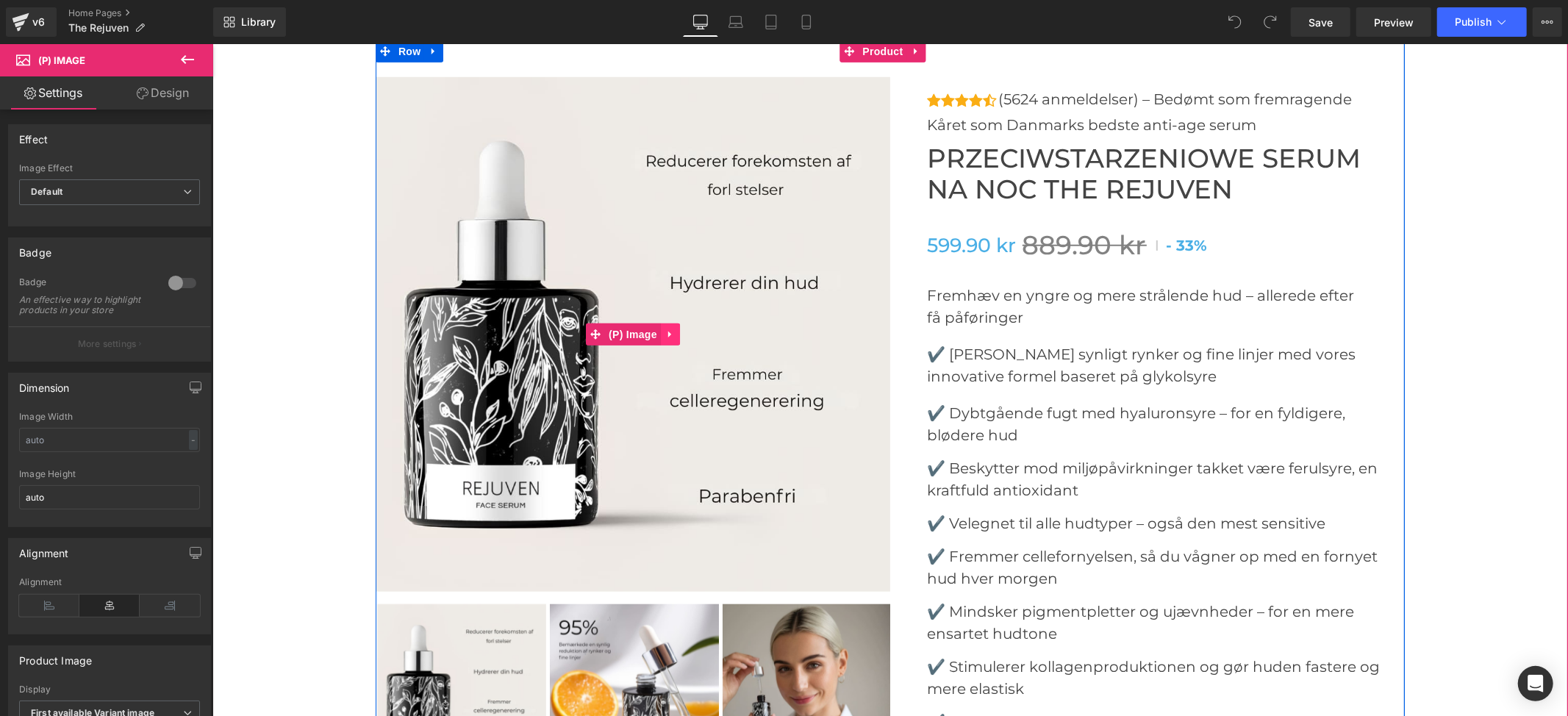
click at [664, 327] on icon at bounding box center [669, 332] width 10 height 11
click at [674, 328] on icon at bounding box center [679, 333] width 10 height 10
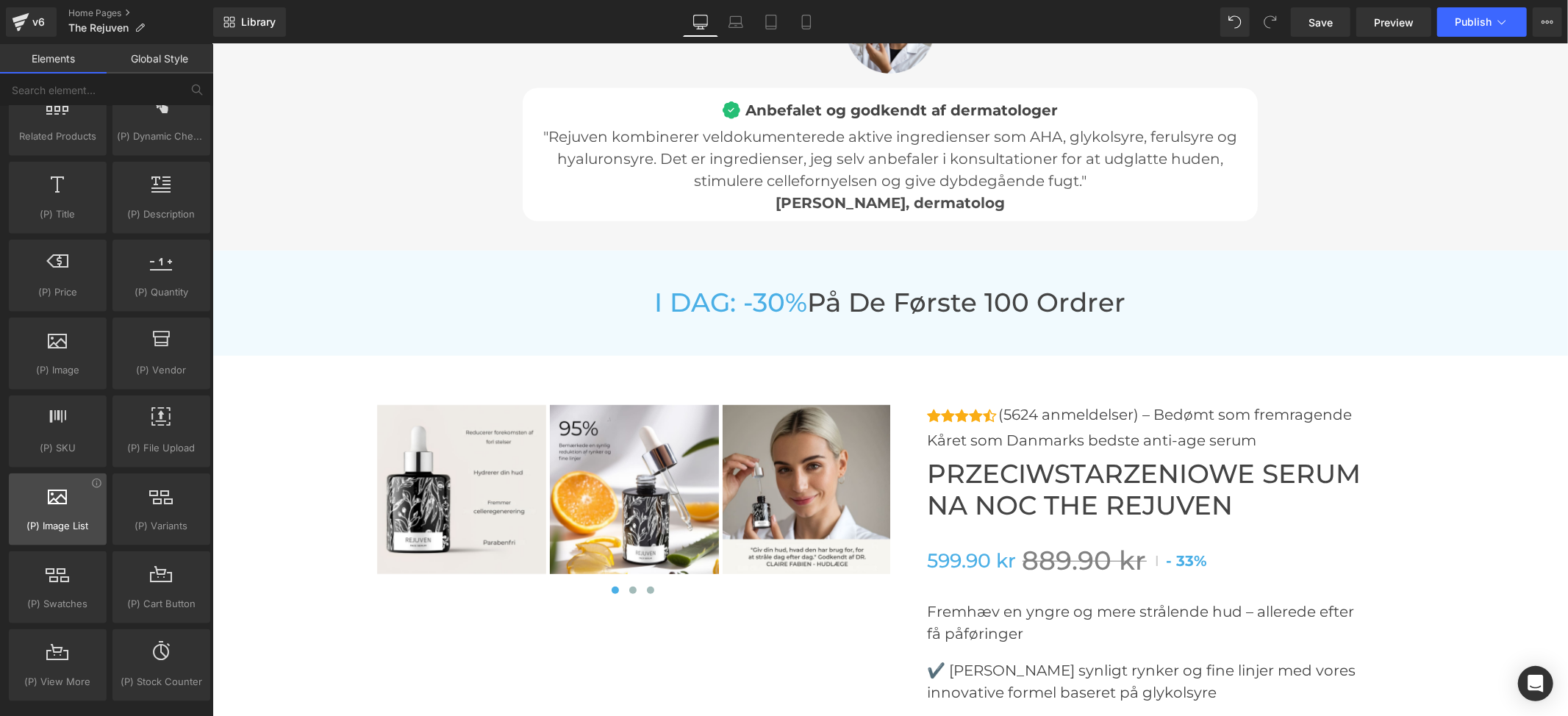
scroll to position [1470, 0]
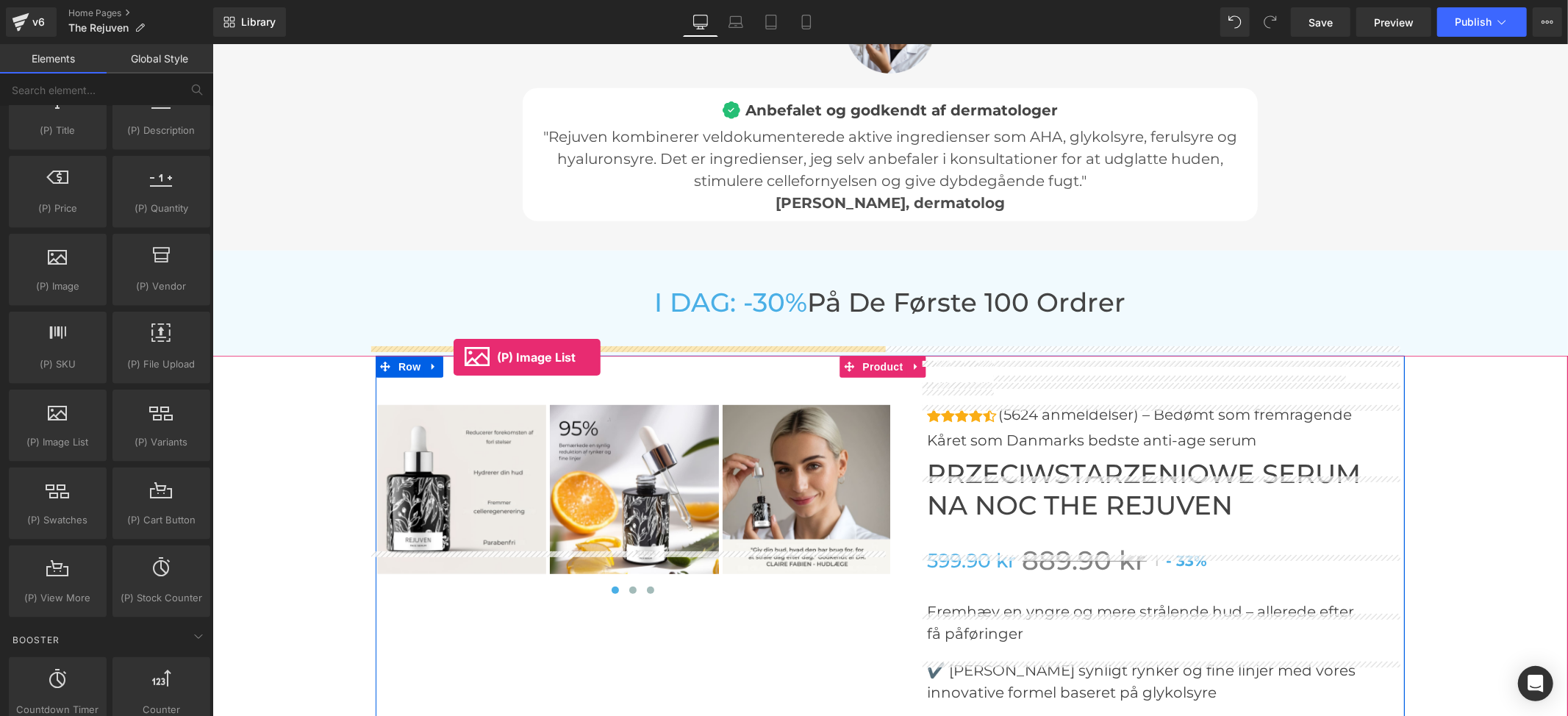
drag, startPoint x: 257, startPoint y: 475, endPoint x: 453, endPoint y: 356, distance: 229.3
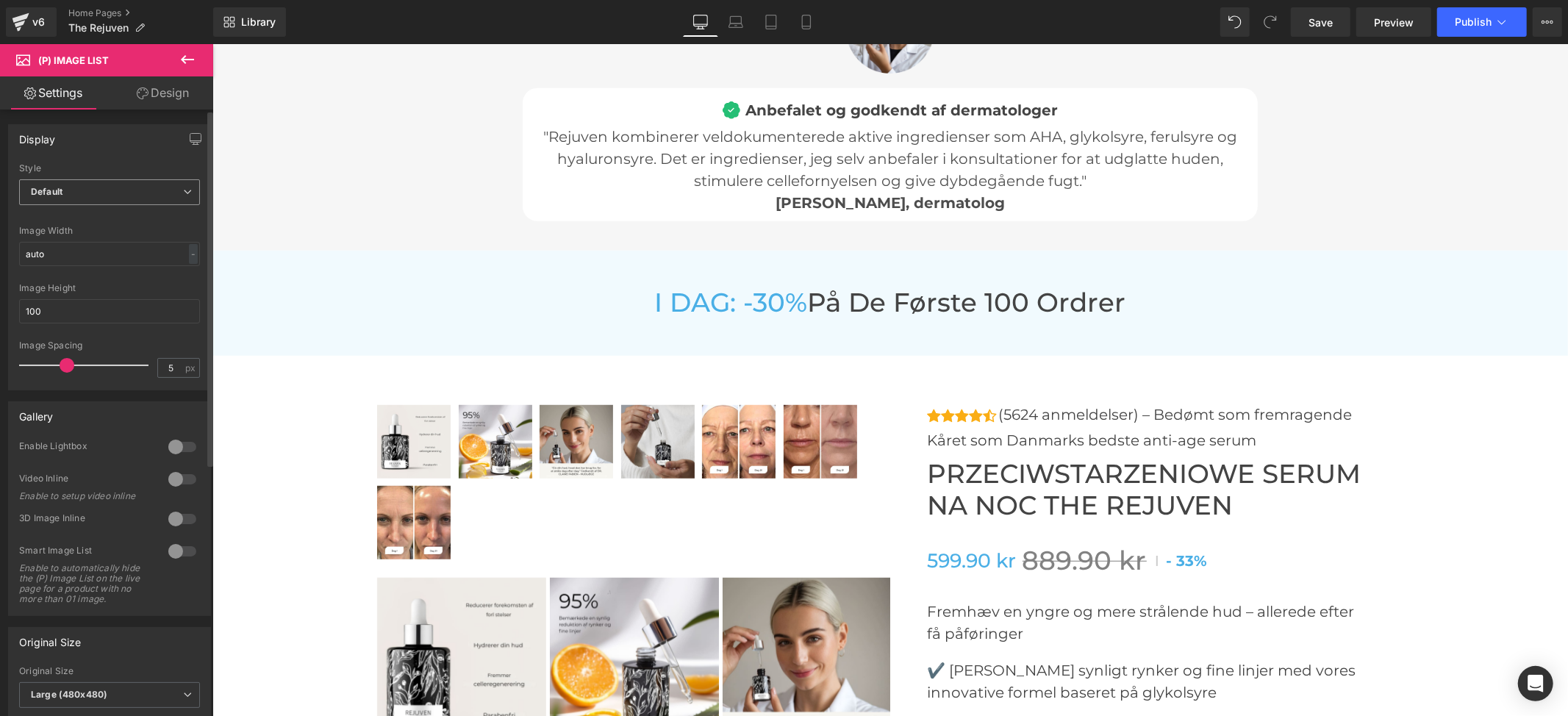
click at [83, 207] on div "Default Default Slider" at bounding box center [109, 195] width 181 height 33
click at [97, 191] on span "Default" at bounding box center [109, 191] width 181 height 26
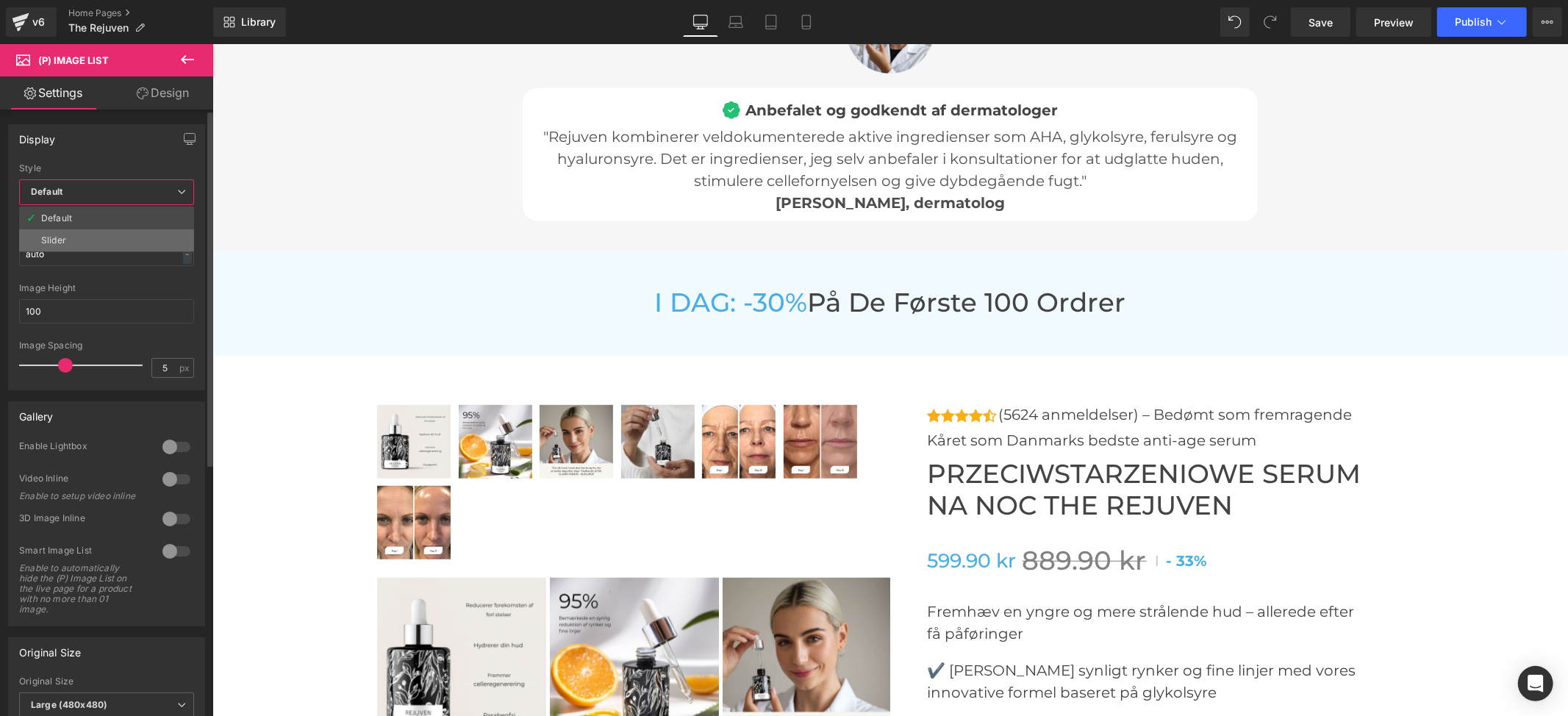
click at [83, 236] on li "Slider" at bounding box center [106, 240] width 175 height 22
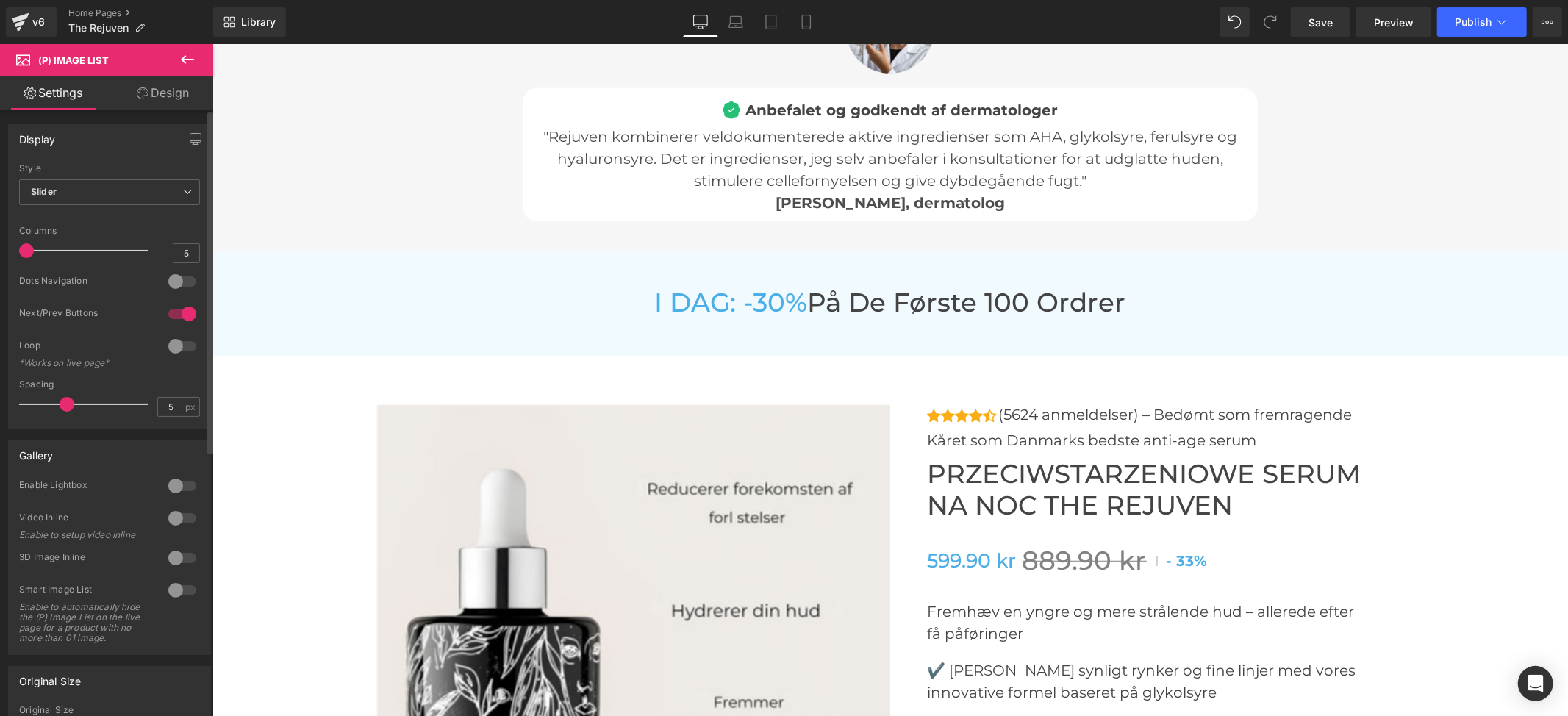
drag, startPoint x: 121, startPoint y: 252, endPoint x: 0, endPoint y: 265, distance: 121.7
click at [0, 265] on div "Display Default Slider Style Slider Default Slider 5 Columns 5 4 Columns 4 3 Co…" at bounding box center [110, 271] width 220 height 316
click at [172, 309] on div at bounding box center [182, 313] width 35 height 24
click at [739, 21] on icon at bounding box center [736, 22] width 15 height 15
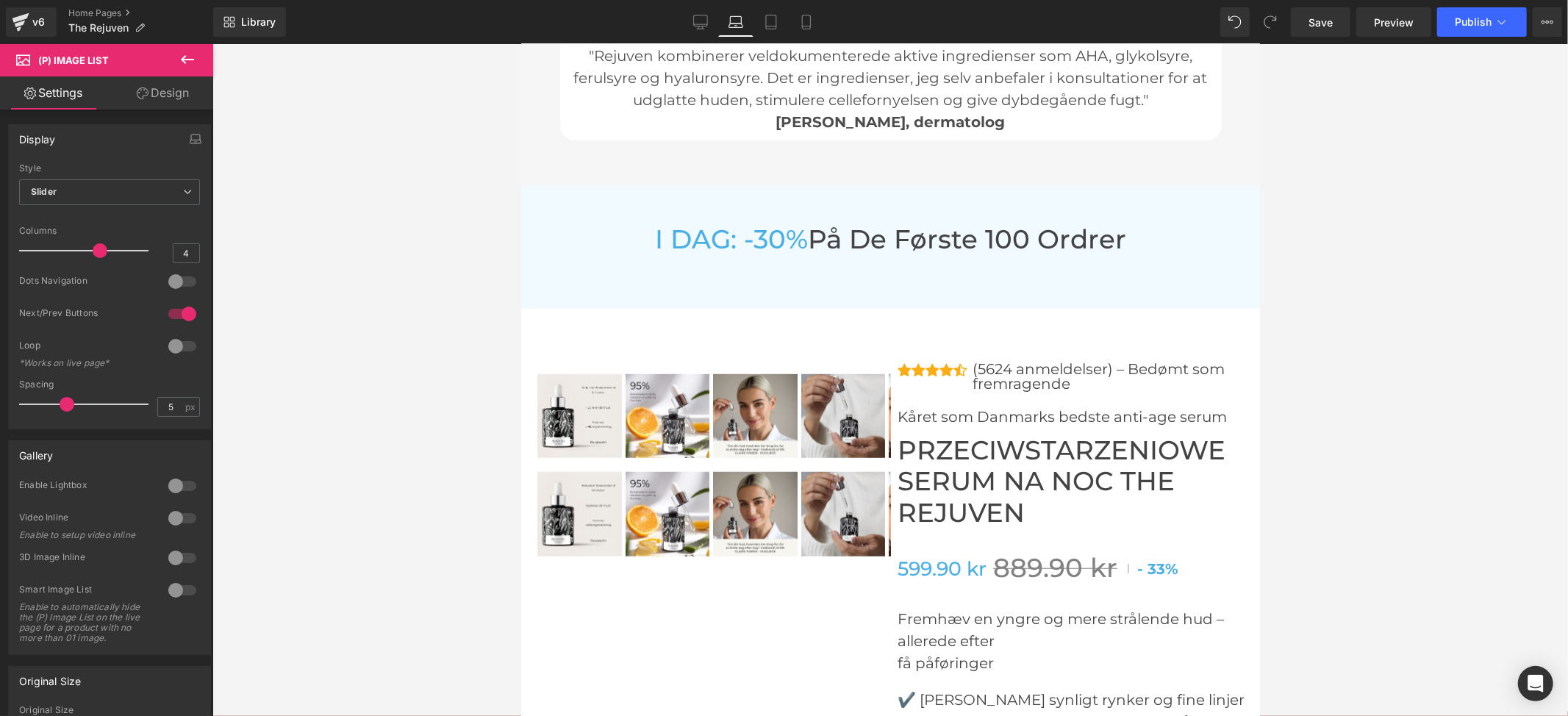
scroll to position [5550, 0]
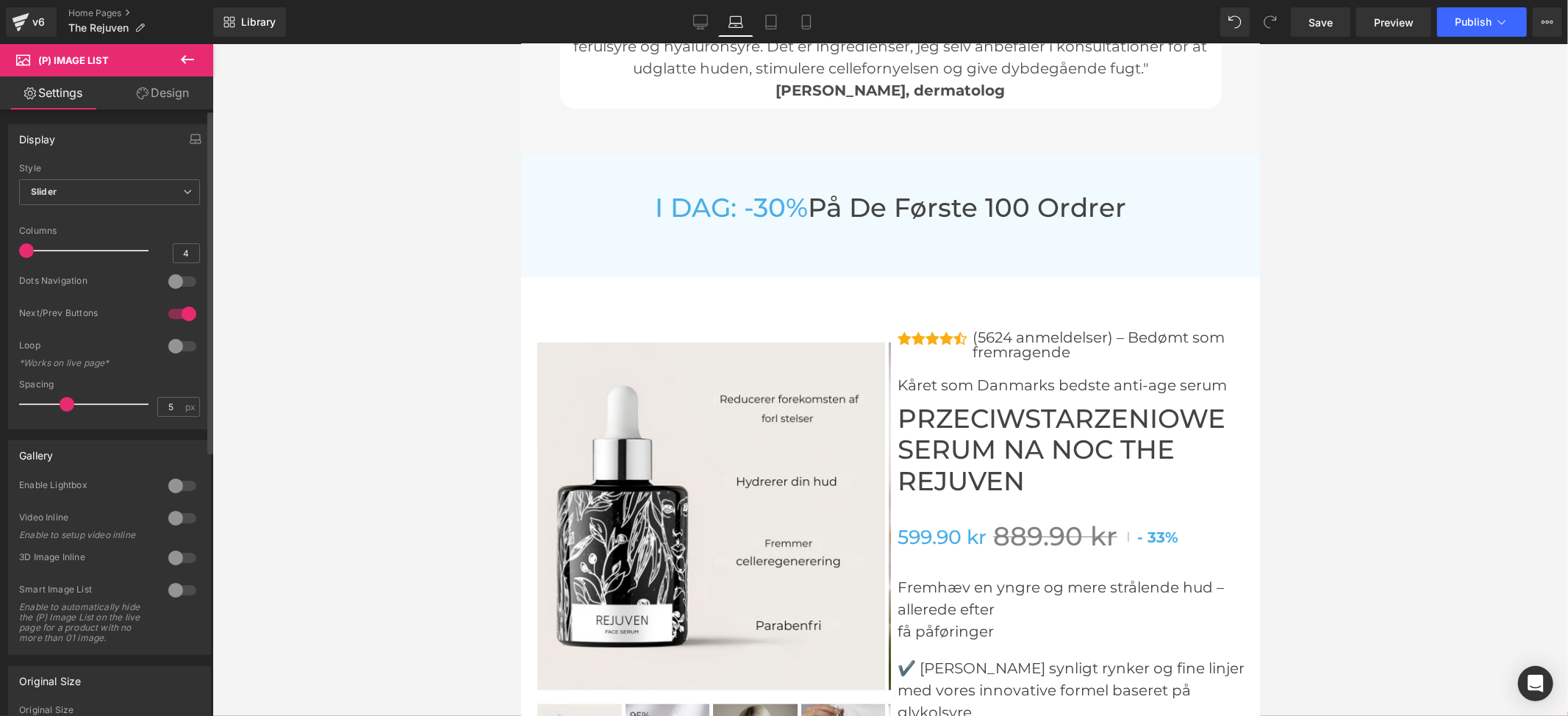
drag, startPoint x: 87, startPoint y: 252, endPoint x: 0, endPoint y: 257, distance: 87.1
click at [0, 257] on div "Display Default Slider Style Slider Default Slider 5 Columns 5 4 Columns 4 3 Co…" at bounding box center [110, 271] width 220 height 316
click at [175, 309] on div at bounding box center [182, 313] width 35 height 24
click at [772, 12] on link "Tablet" at bounding box center [771, 22] width 35 height 30
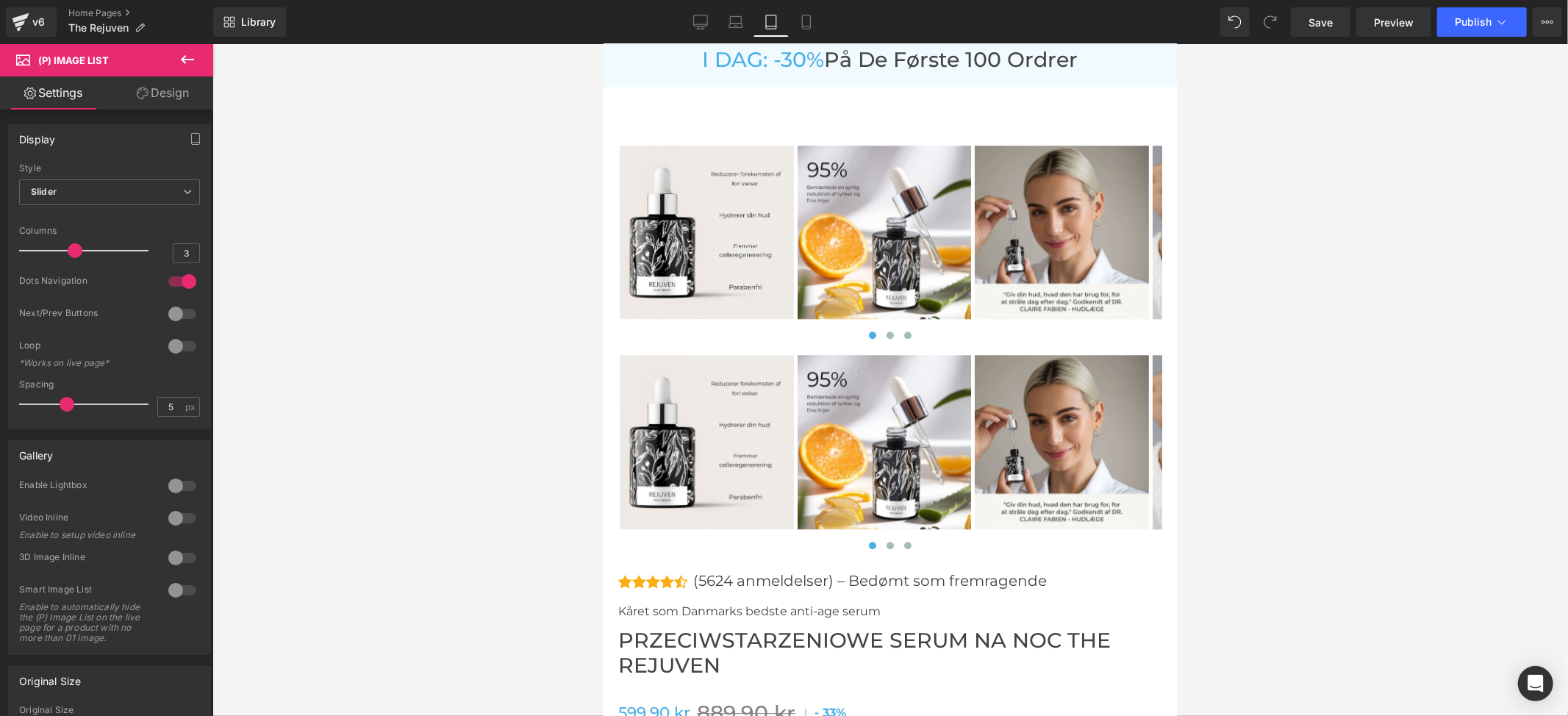
scroll to position [8070, 0]
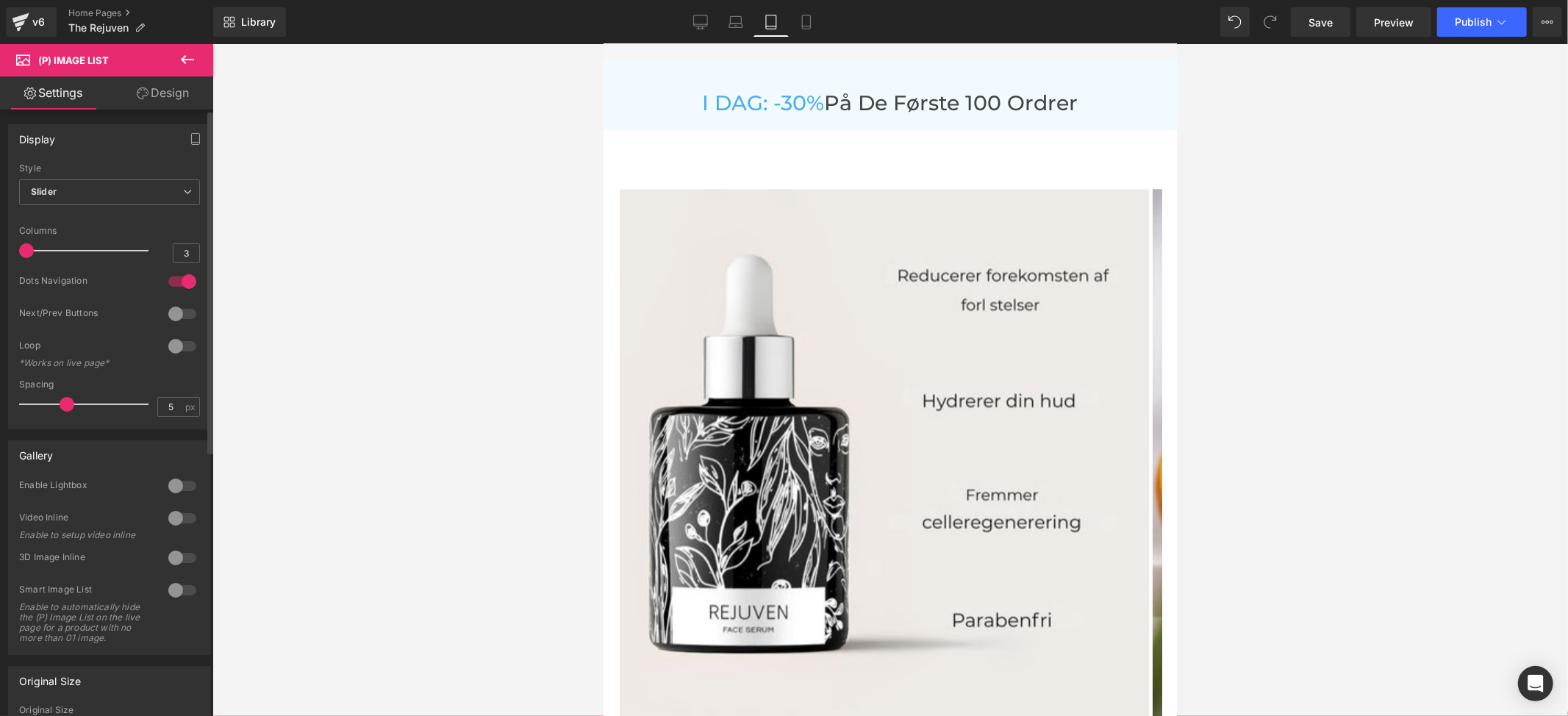
drag, startPoint x: 71, startPoint y: 252, endPoint x: 0, endPoint y: 254, distance: 71.0
click at [0, 254] on div "Display Default Slider Style Slider Default Slider 5 Columns 5 4 Columns 4 3 Co…" at bounding box center [110, 271] width 220 height 316
click at [186, 282] on div at bounding box center [182, 281] width 35 height 24
click at [799, 21] on icon at bounding box center [806, 22] width 15 height 15
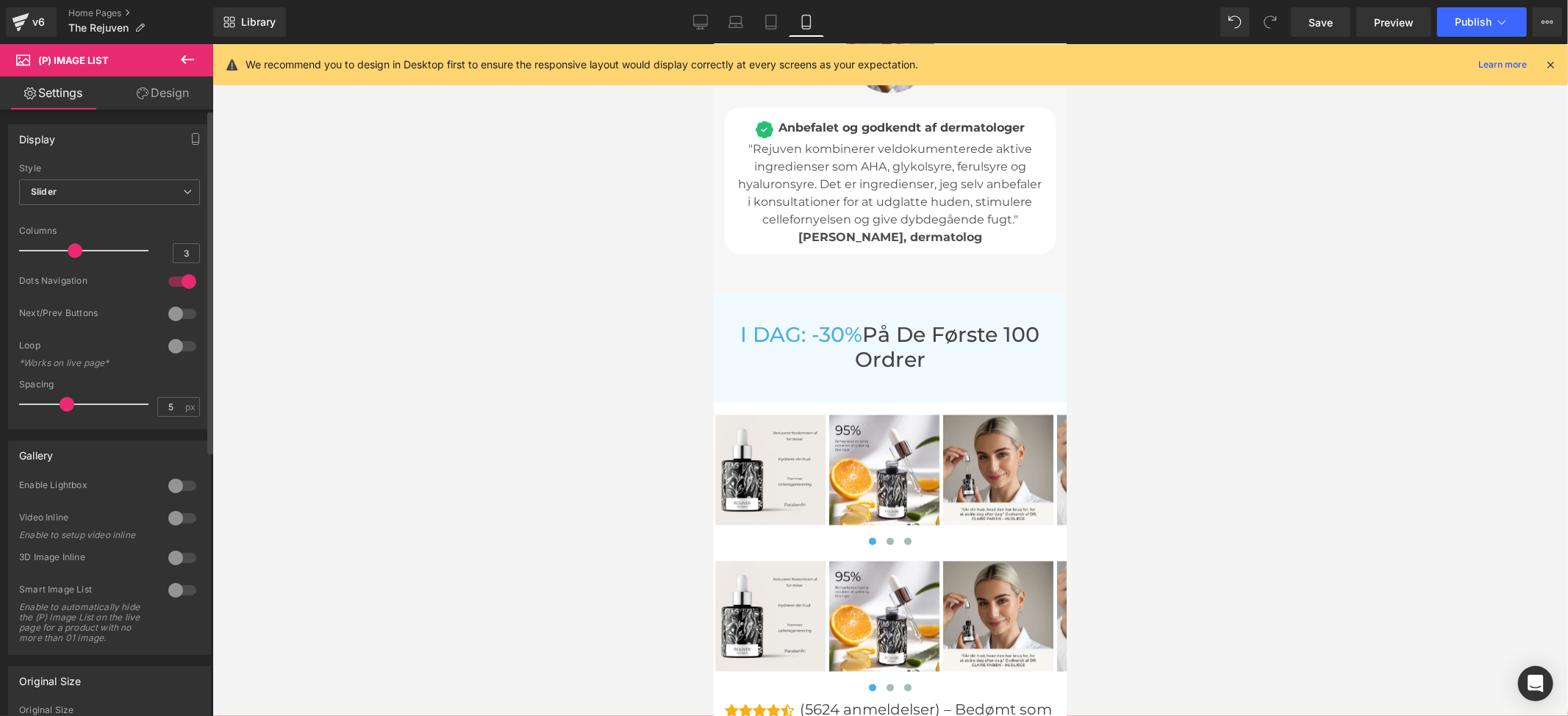
scroll to position [7195, 0]
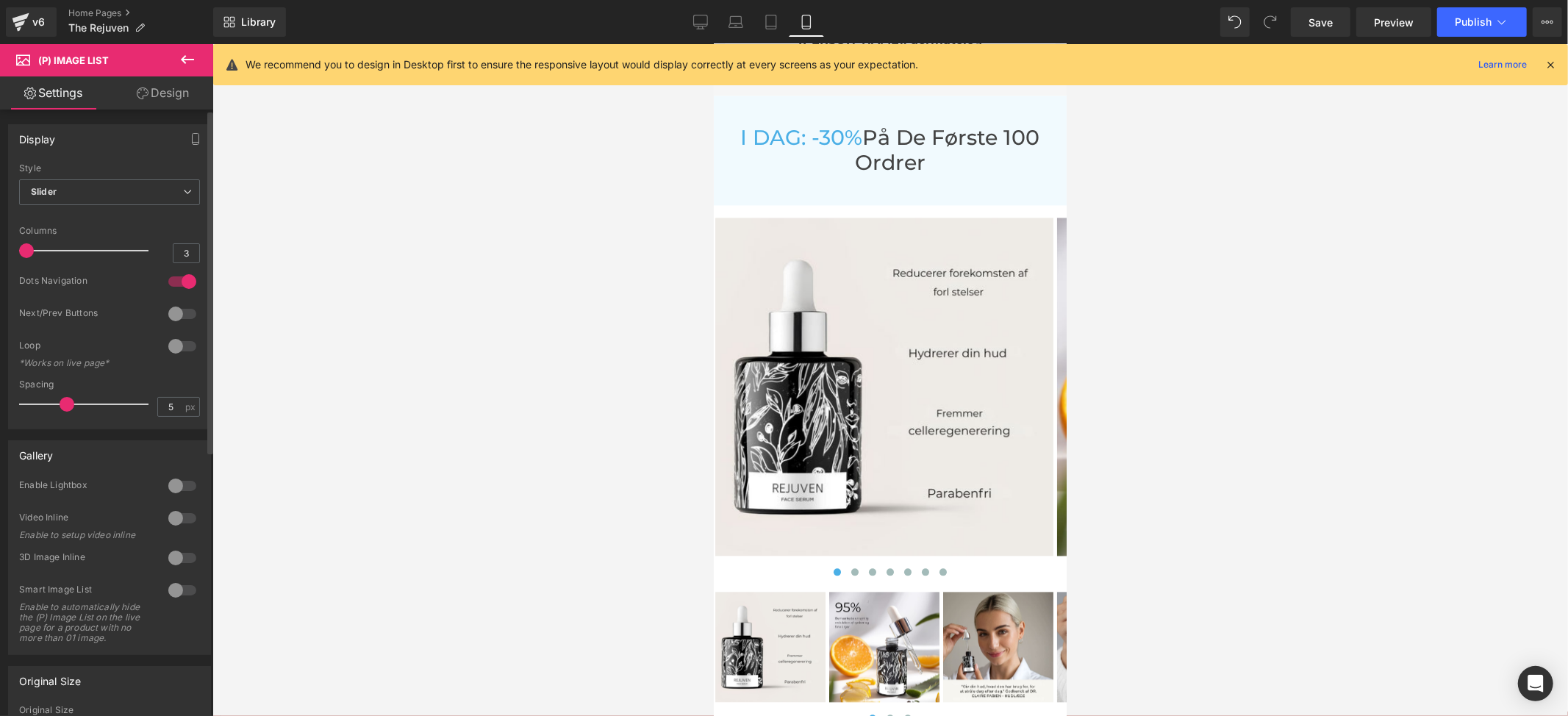
drag, startPoint x: 71, startPoint y: 247, endPoint x: 0, endPoint y: 253, distance: 71.3
click at [0, 253] on div "Display Default Slider Style Slider Default Slider 5 Columns 5 4 Columns 4 3 Co…" at bounding box center [110, 271] width 220 height 316
click at [183, 278] on div at bounding box center [182, 281] width 35 height 24
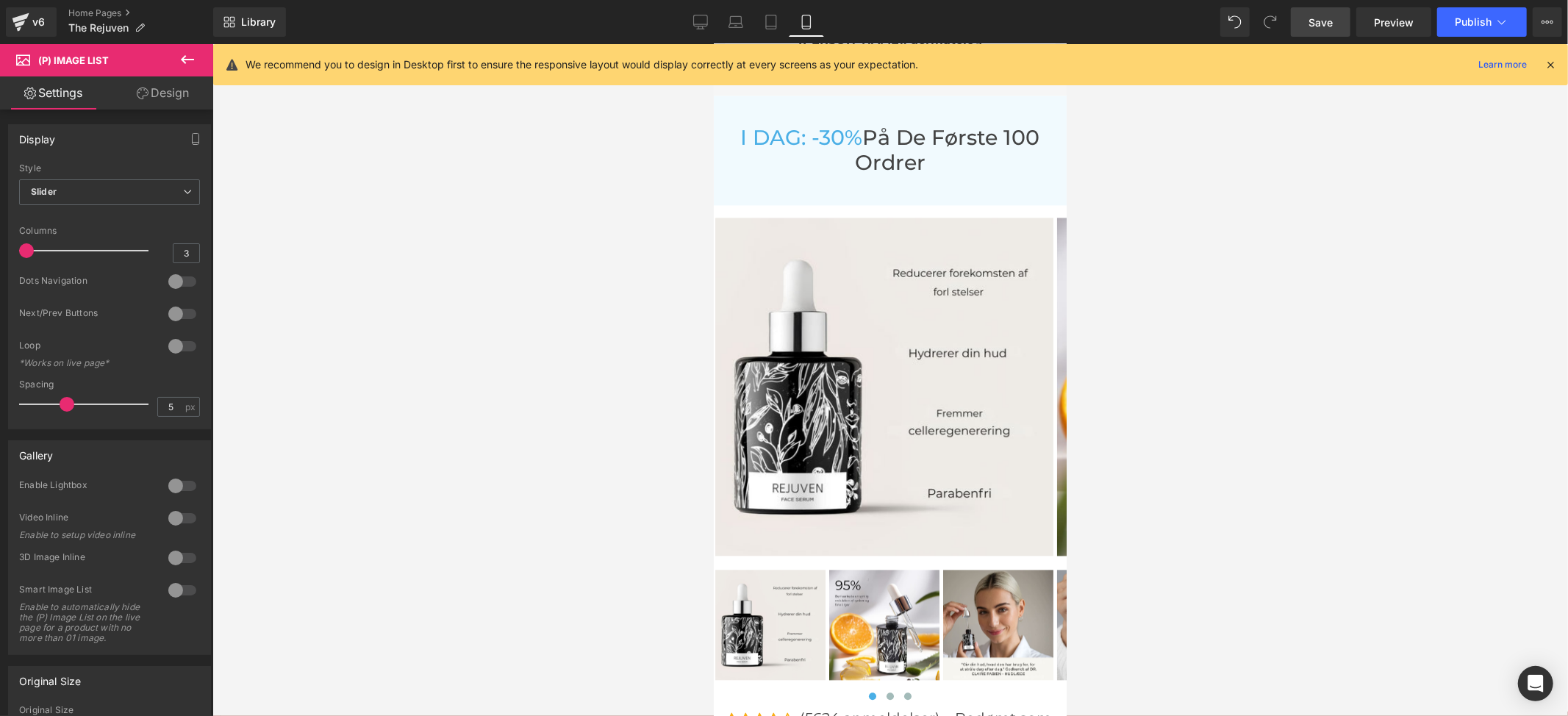
click at [1313, 15] on span "Save" at bounding box center [1320, 22] width 24 height 16
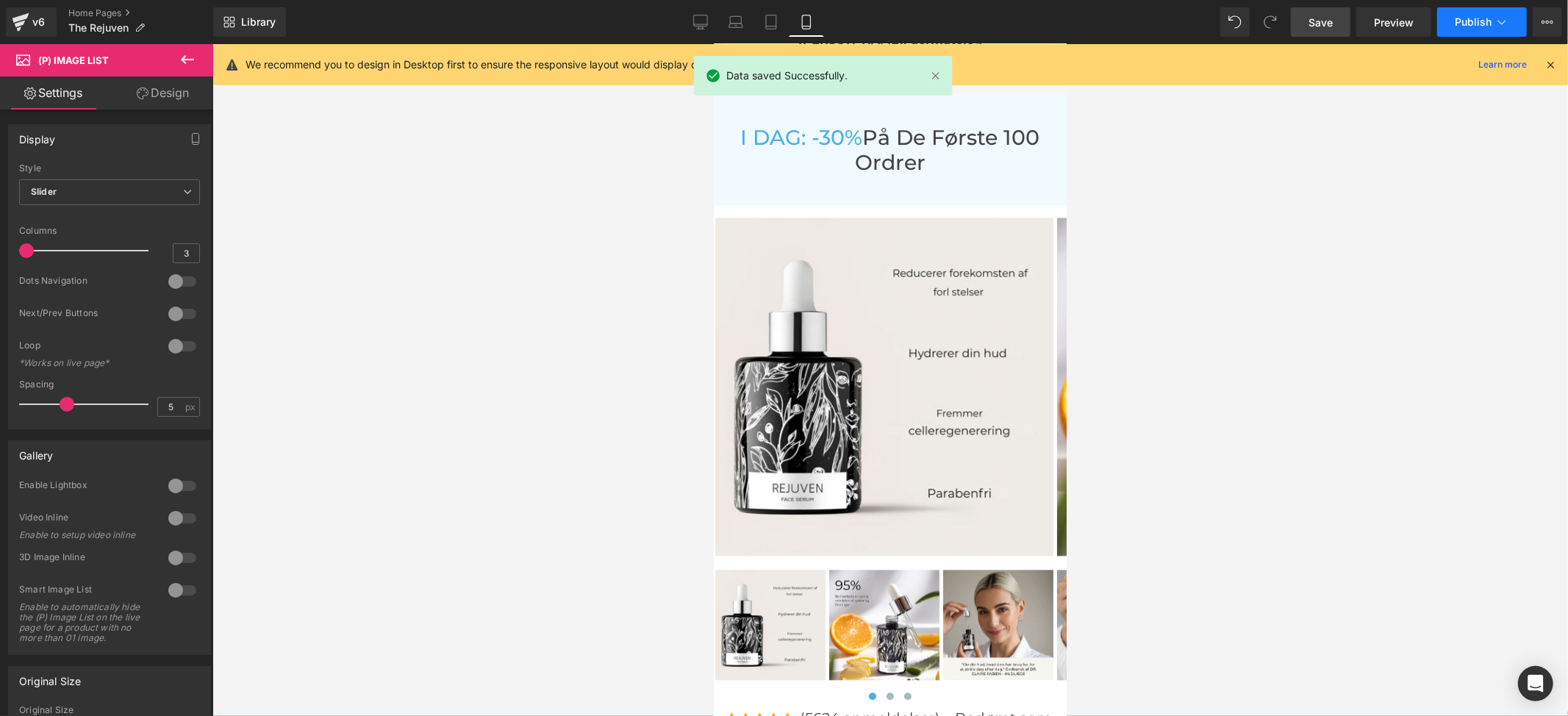
click at [1494, 21] on button "Publish" at bounding box center [1482, 22] width 90 height 30
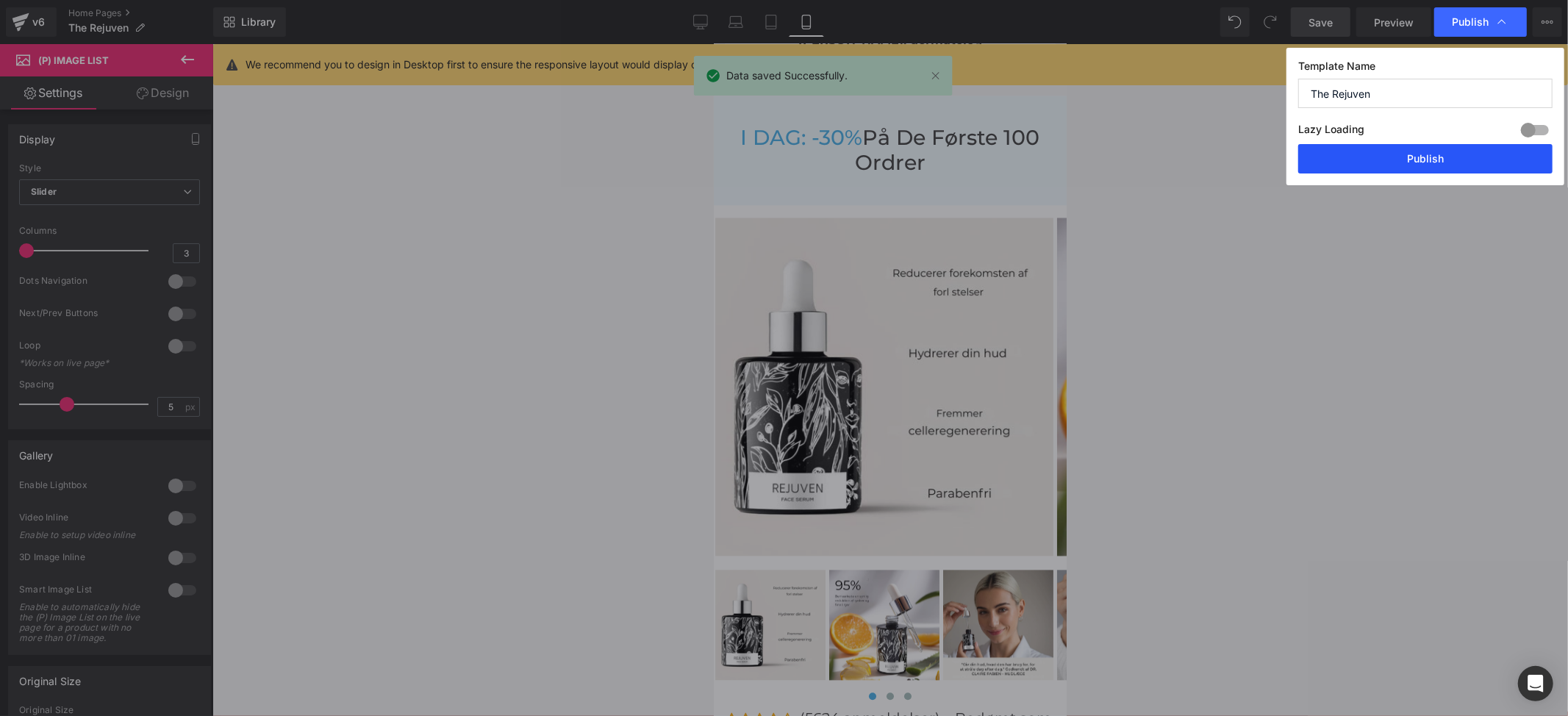
click at [1389, 162] on button "Publish" at bounding box center [1425, 159] width 254 height 30
